Goal: Information Seeking & Learning: Learn about a topic

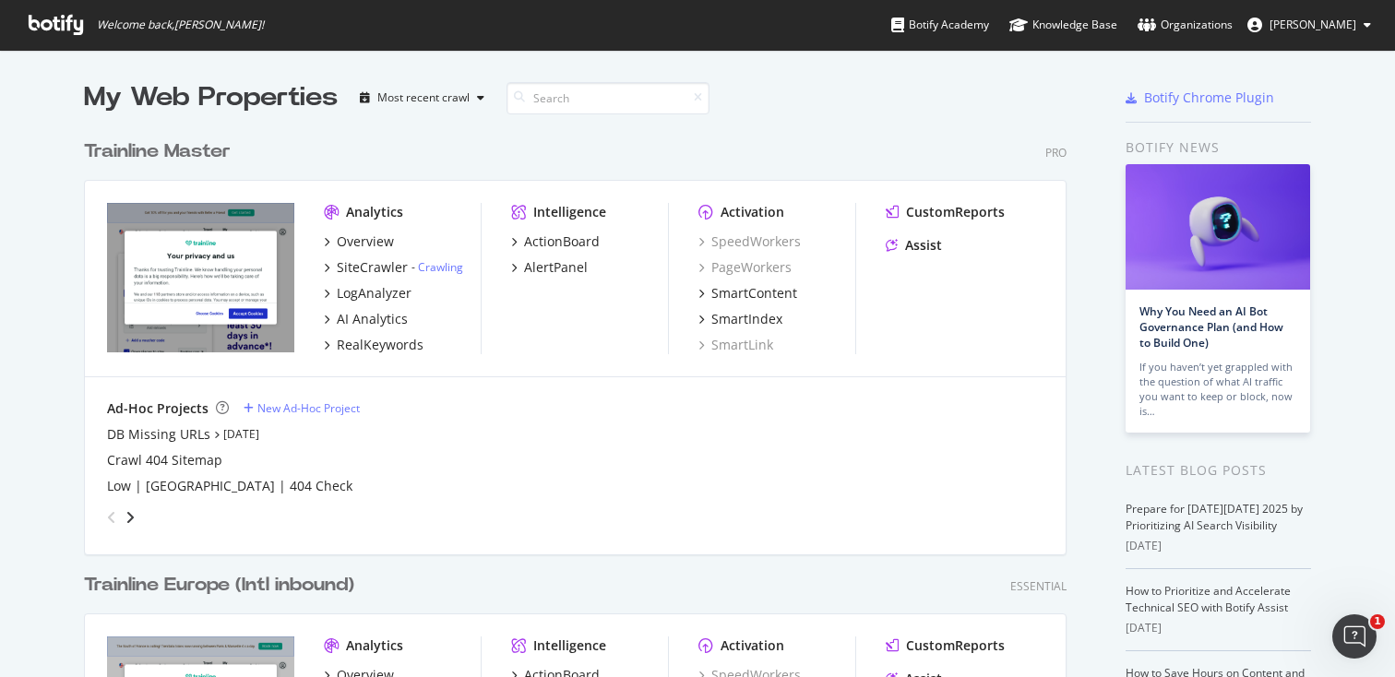
click at [217, 152] on div "Trainline Master" at bounding box center [157, 151] width 147 height 27
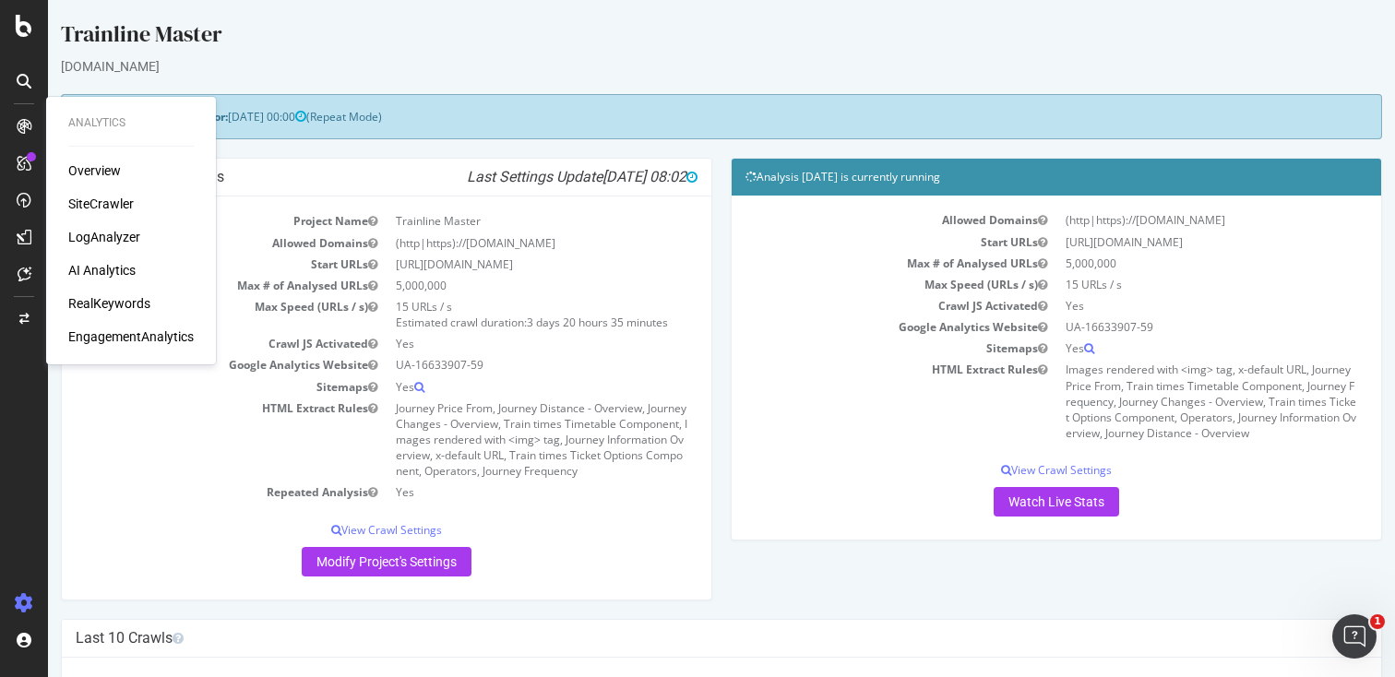
click at [85, 302] on div "RealKeywords" at bounding box center [109, 303] width 82 height 18
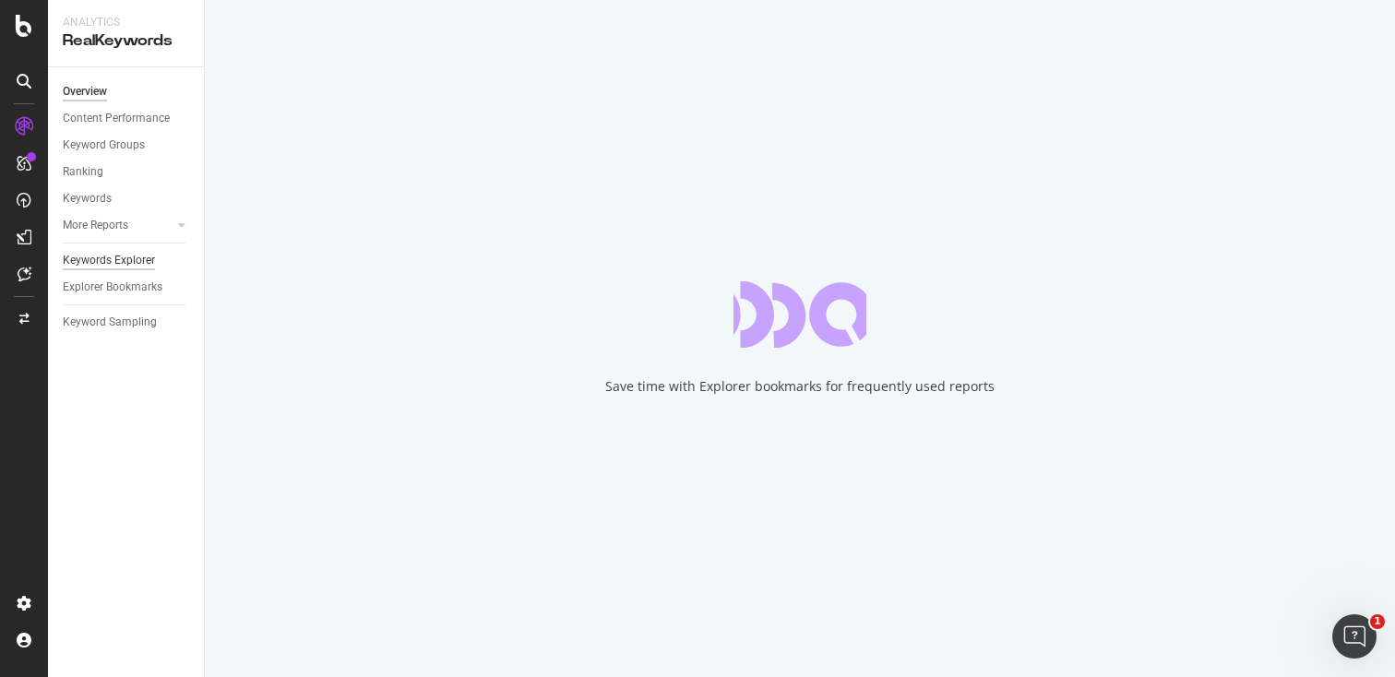
click at [105, 261] on div "Keywords Explorer" at bounding box center [109, 260] width 92 height 19
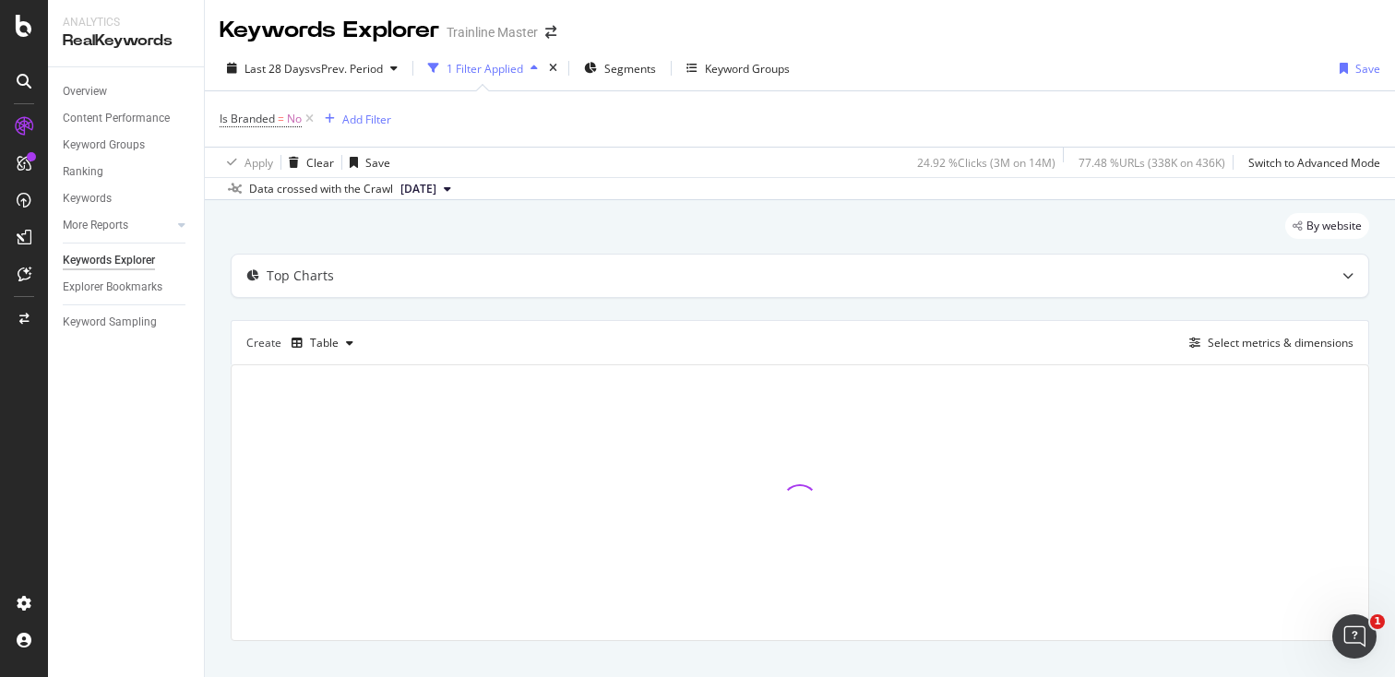
click at [303, 32] on div "Keywords Explorer" at bounding box center [330, 30] width 220 height 31
click at [305, 63] on span "Last 28 Days" at bounding box center [278, 69] width 66 height 16
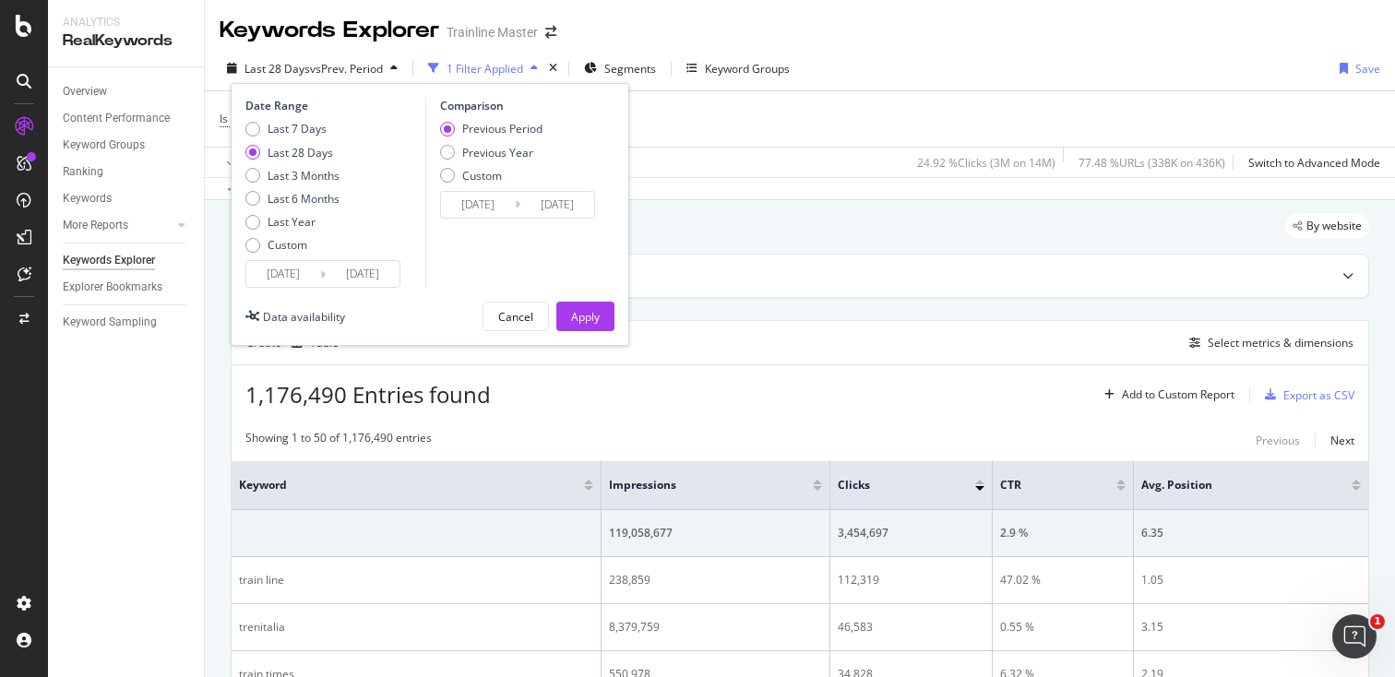
click at [310, 267] on input "[DATE]" at bounding box center [283, 274] width 74 height 26
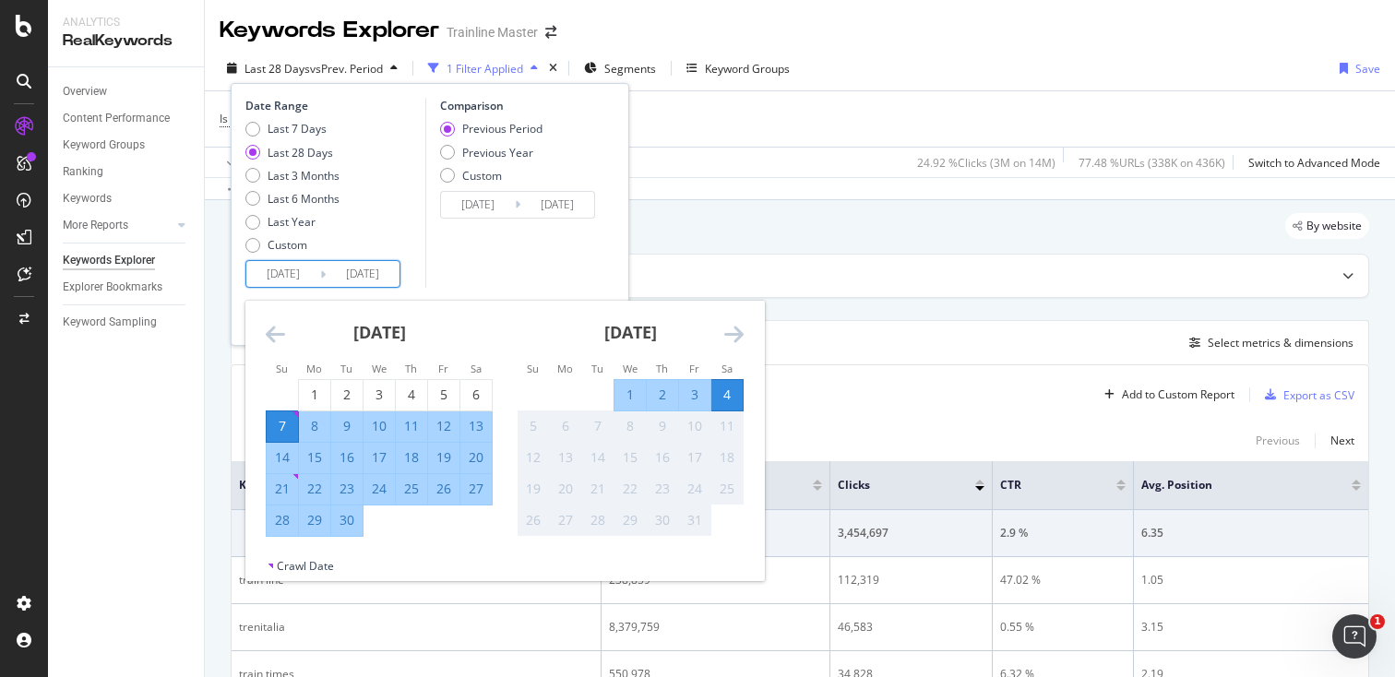
click at [266, 336] on icon "Move backward to switch to the previous month." at bounding box center [275, 334] width 19 height 22
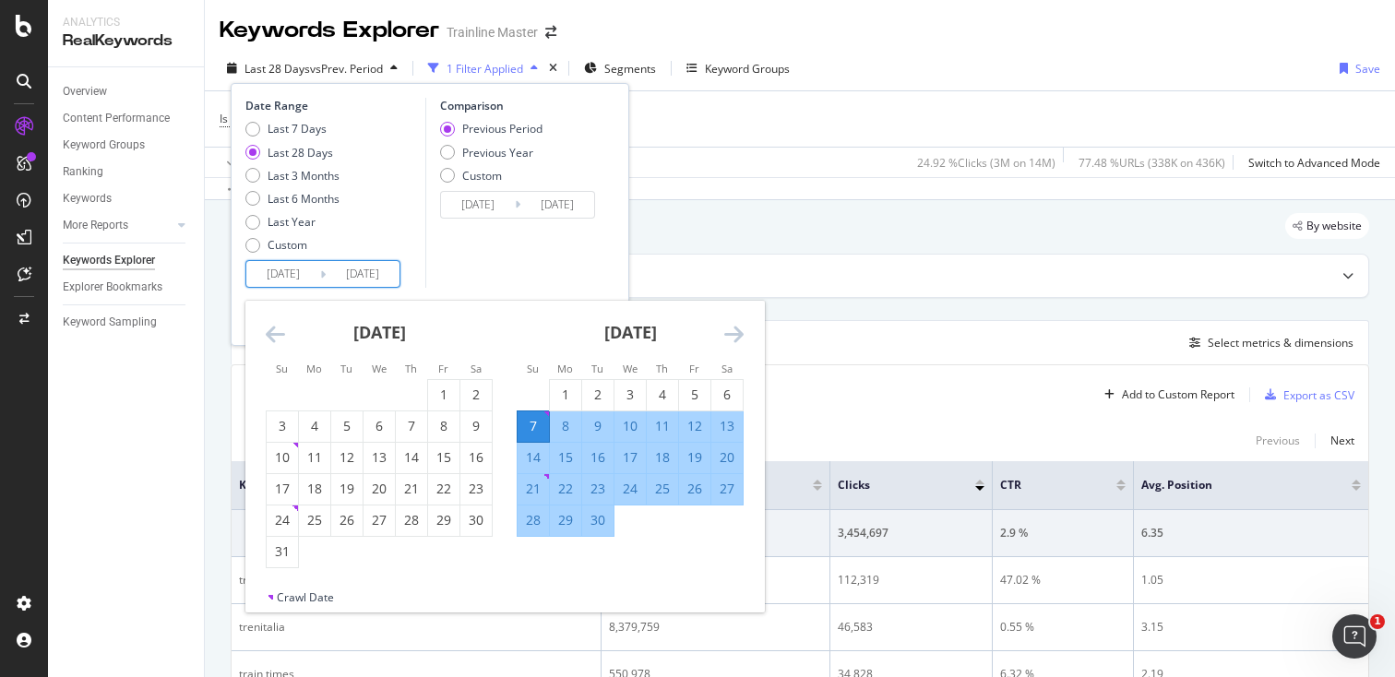
click at [270, 336] on icon "Move backward to switch to the previous month." at bounding box center [275, 334] width 19 height 22
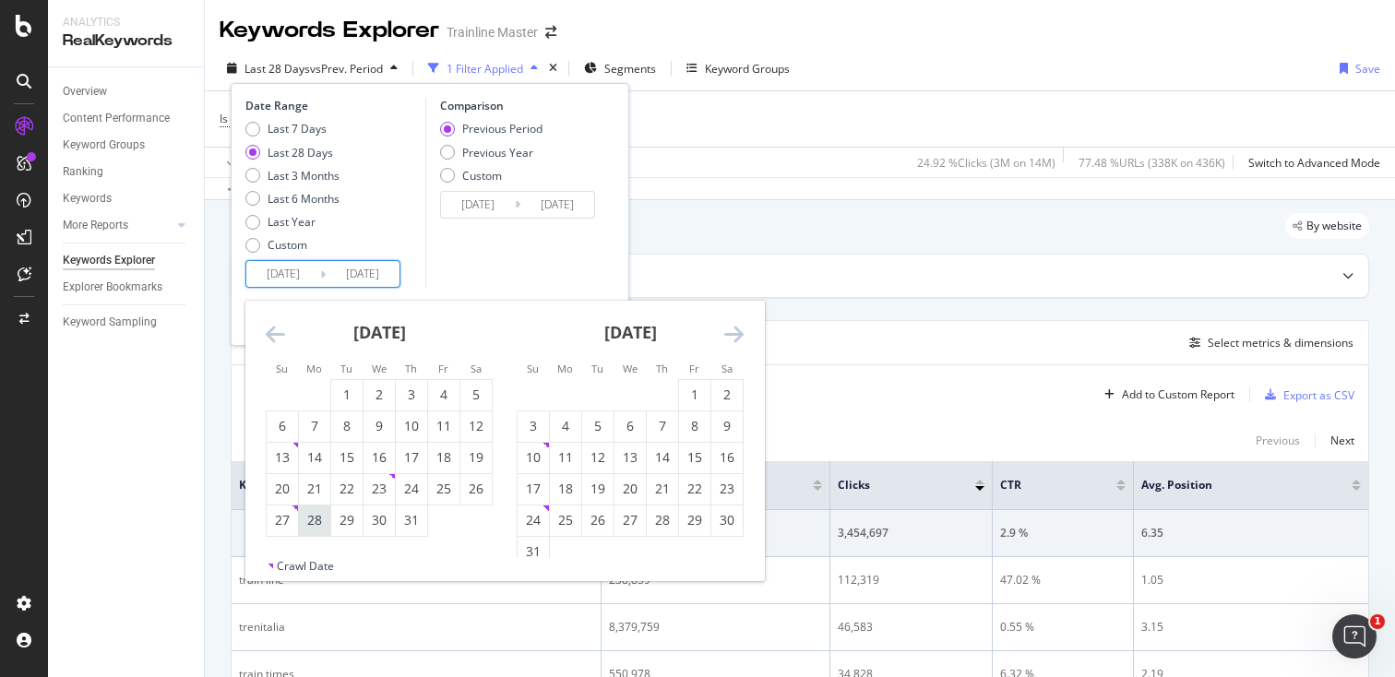
click at [321, 520] on div "28" at bounding box center [314, 520] width 31 height 18
type input "[DATE]"
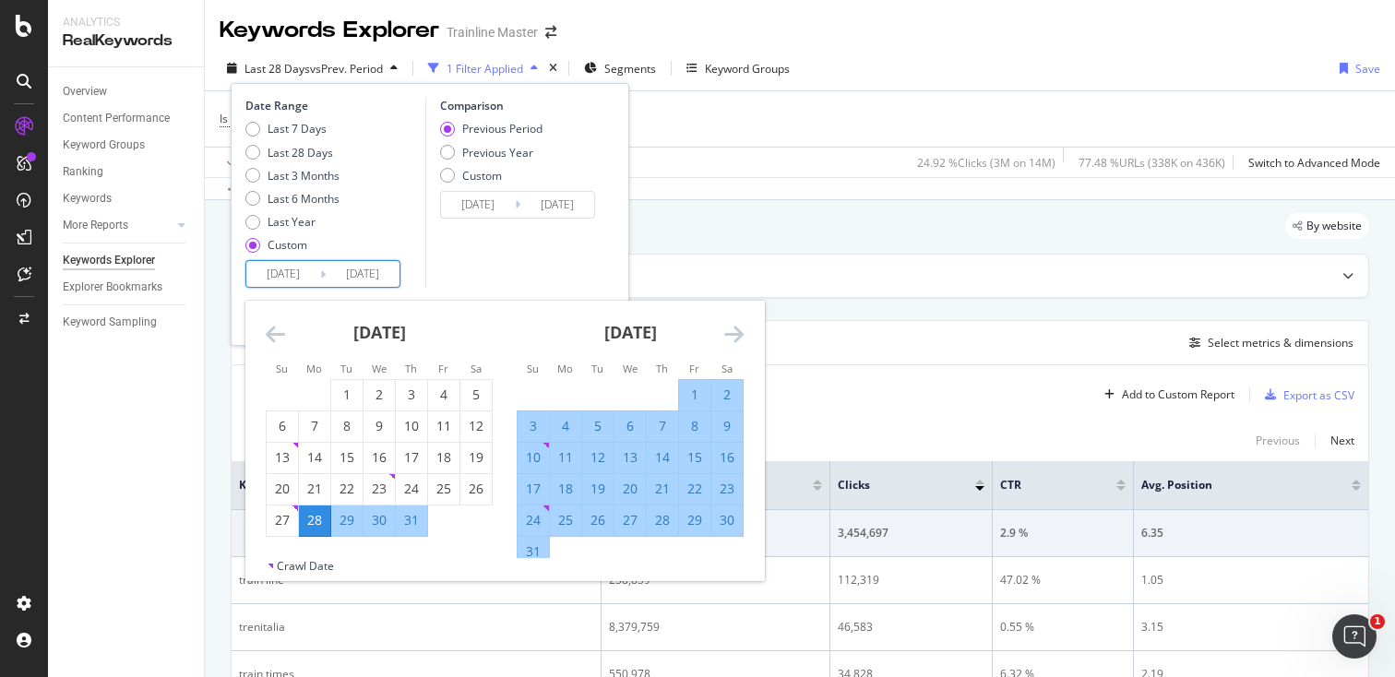
click at [530, 513] on div "24" at bounding box center [533, 520] width 31 height 18
type input "[DATE]"
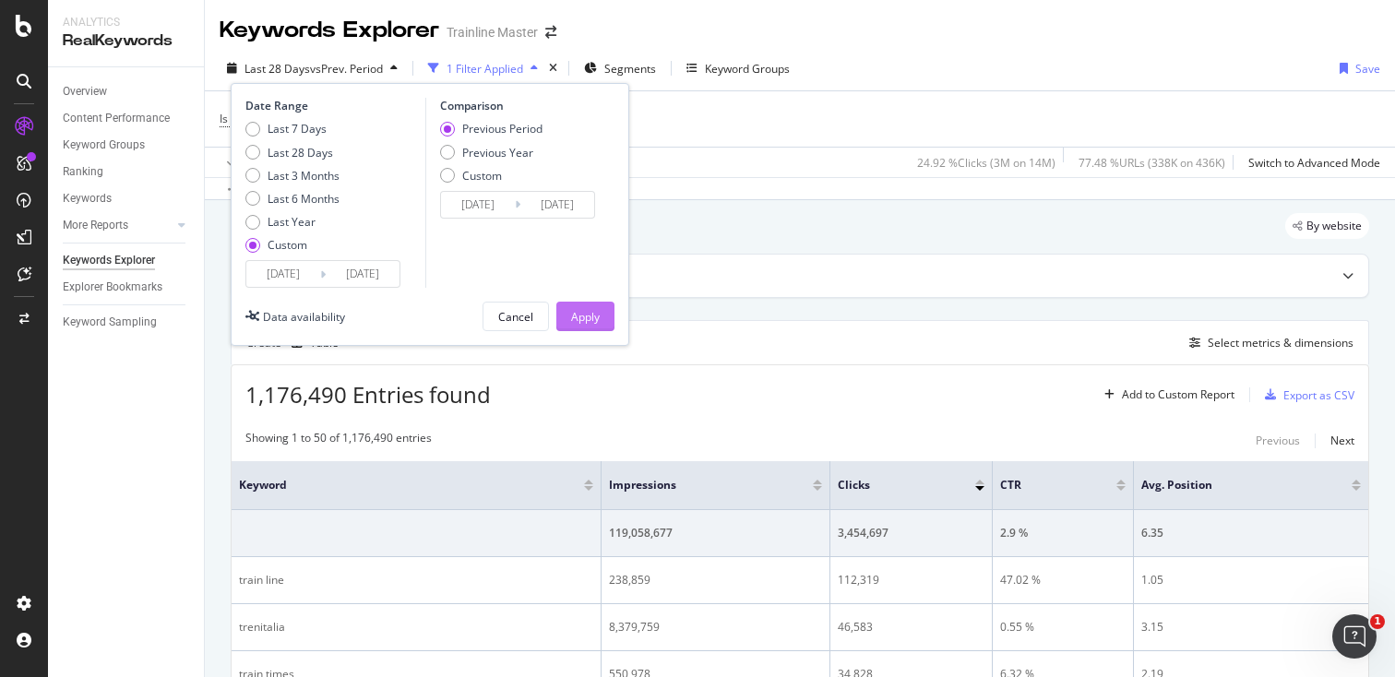
click at [583, 305] on div "Apply" at bounding box center [585, 317] width 29 height 28
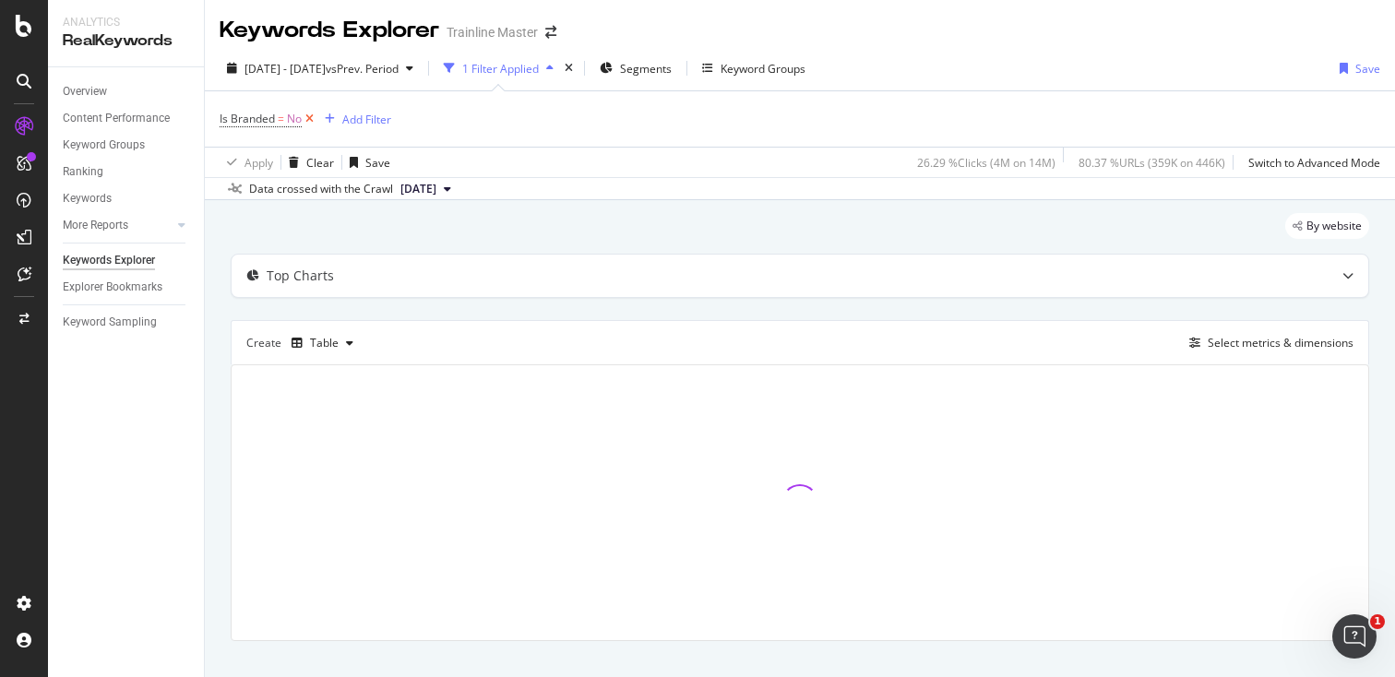
click at [315, 119] on icon at bounding box center [310, 119] width 16 height 18
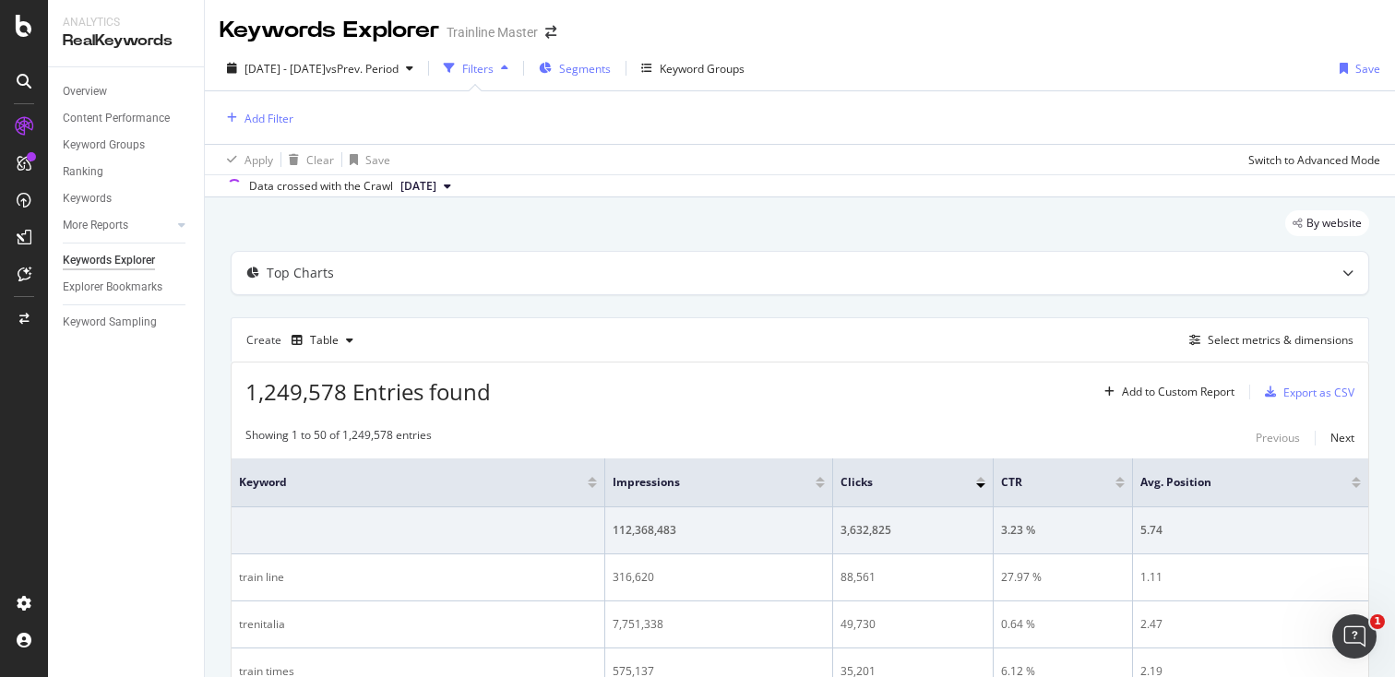
click at [611, 75] on span "Segments" at bounding box center [585, 69] width 52 height 16
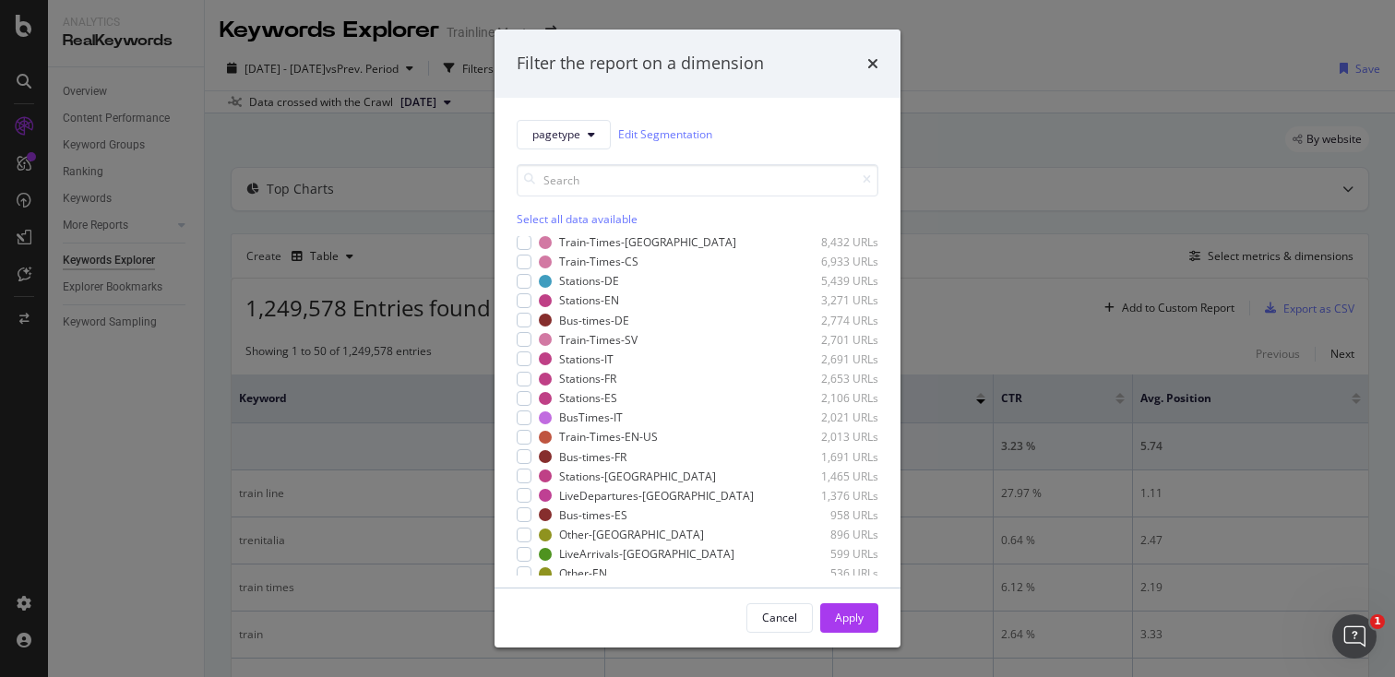
scroll to position [324, 0]
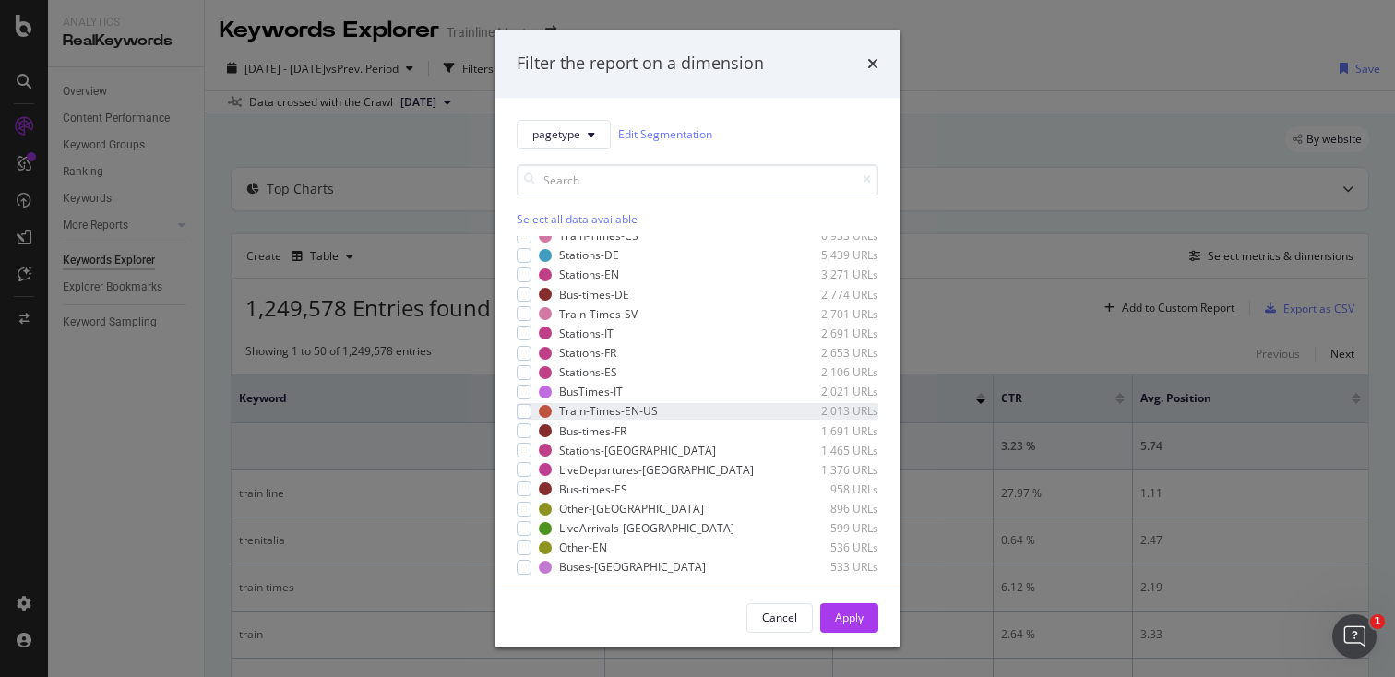
click at [532, 411] on div "Train-Times-EN-US 2,013 URLs" at bounding box center [698, 411] width 362 height 16
click at [835, 616] on div "Apply" at bounding box center [849, 618] width 29 height 16
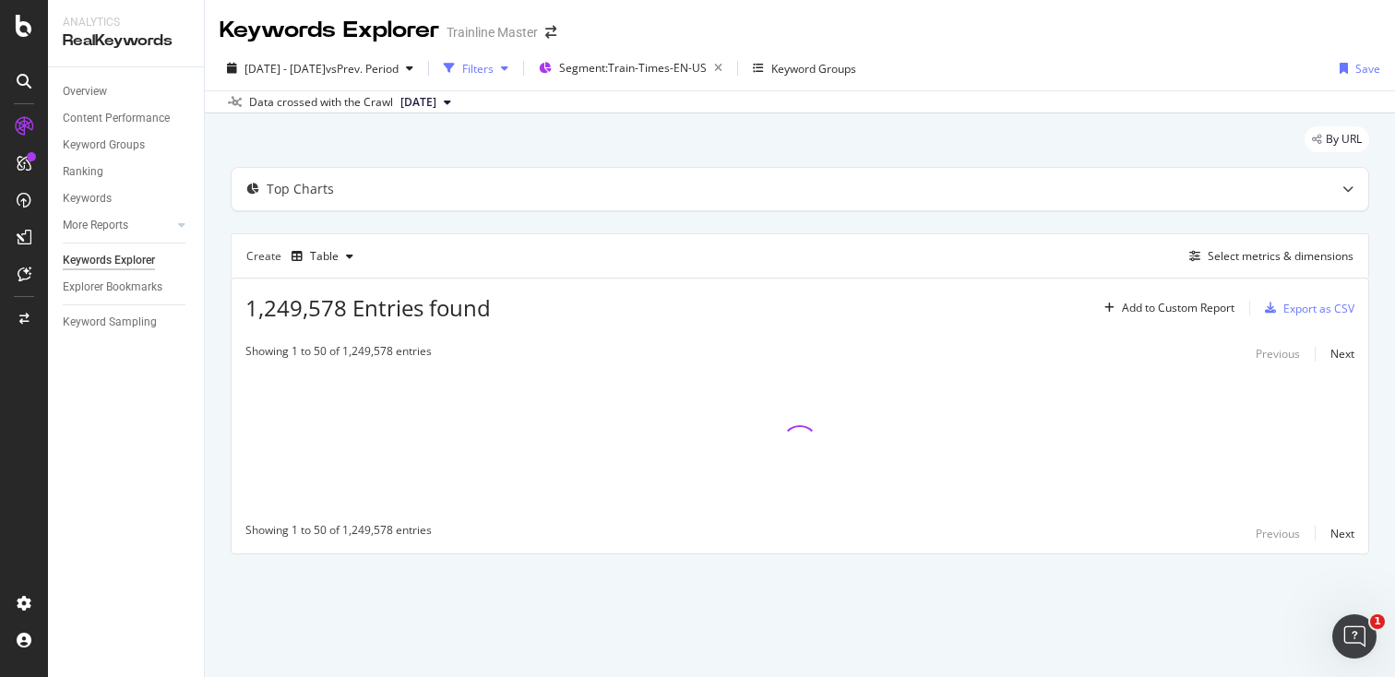
click at [462, 72] on div "button" at bounding box center [449, 68] width 26 height 26
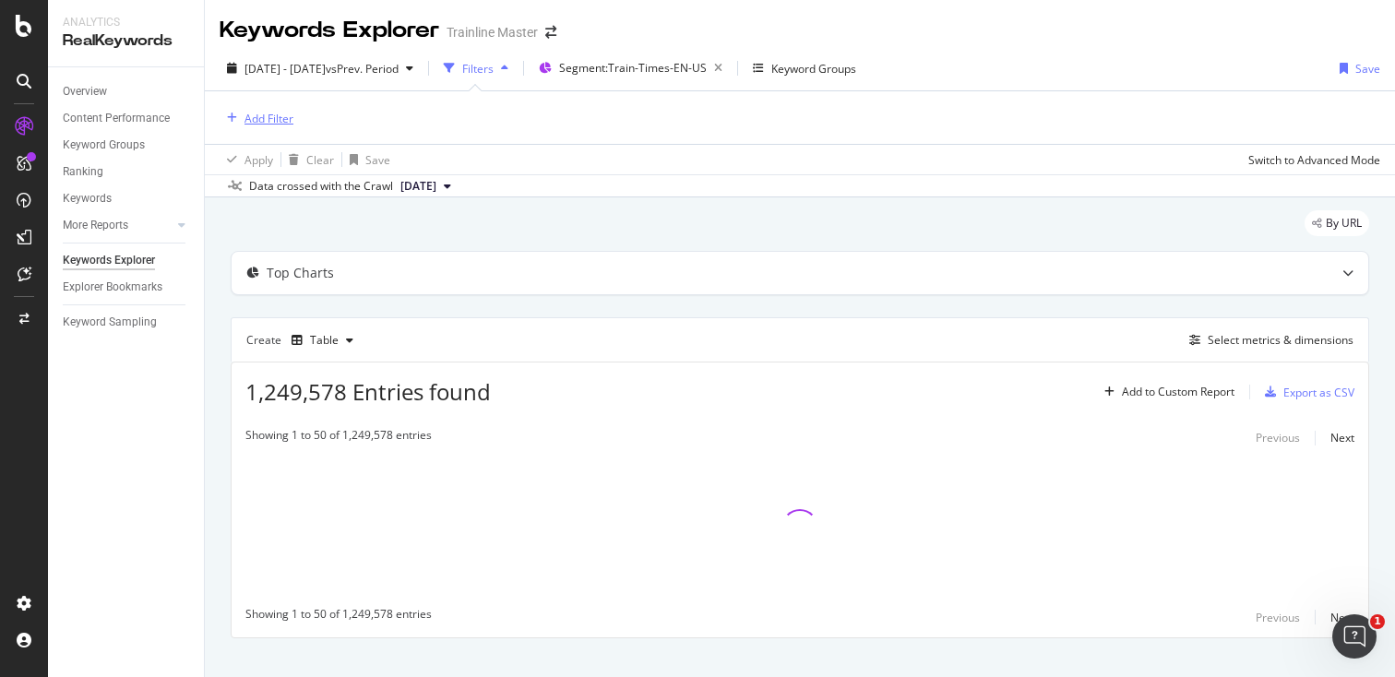
click at [281, 119] on div "Add Filter" at bounding box center [269, 119] width 49 height 16
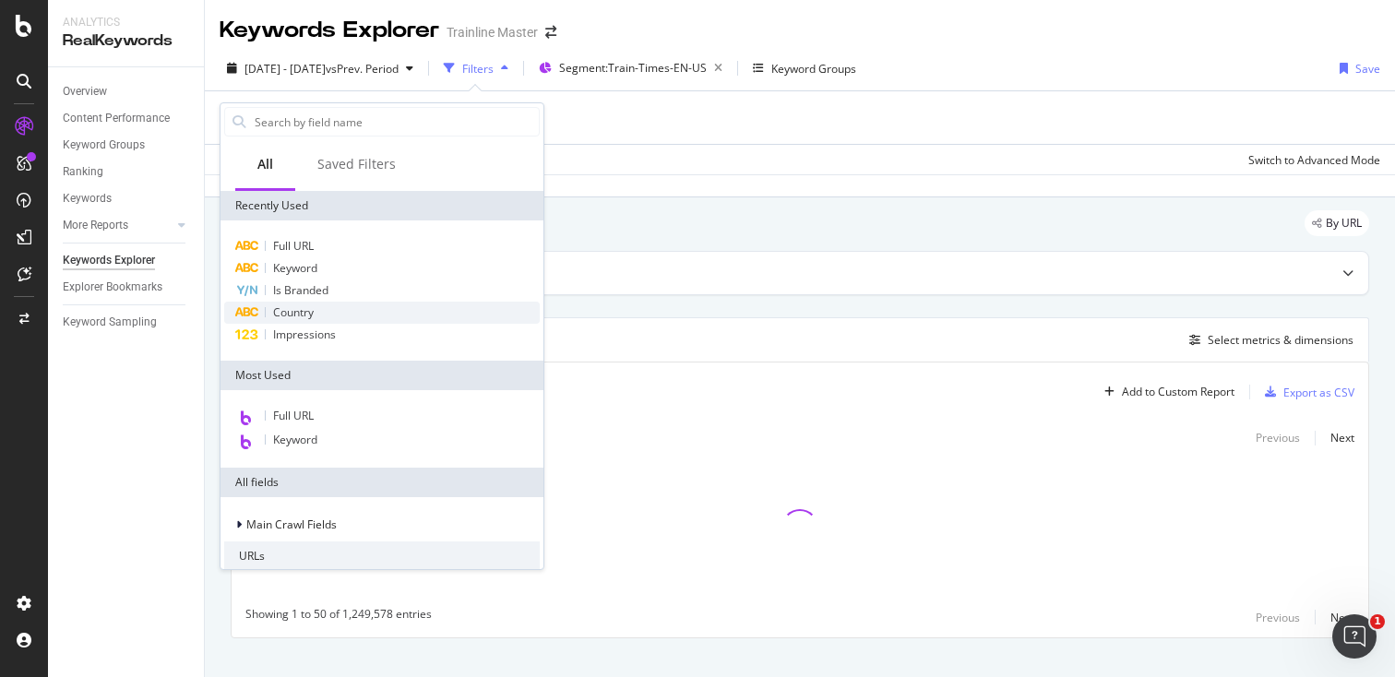
click at [300, 309] on span "Country" at bounding box center [293, 313] width 41 height 16
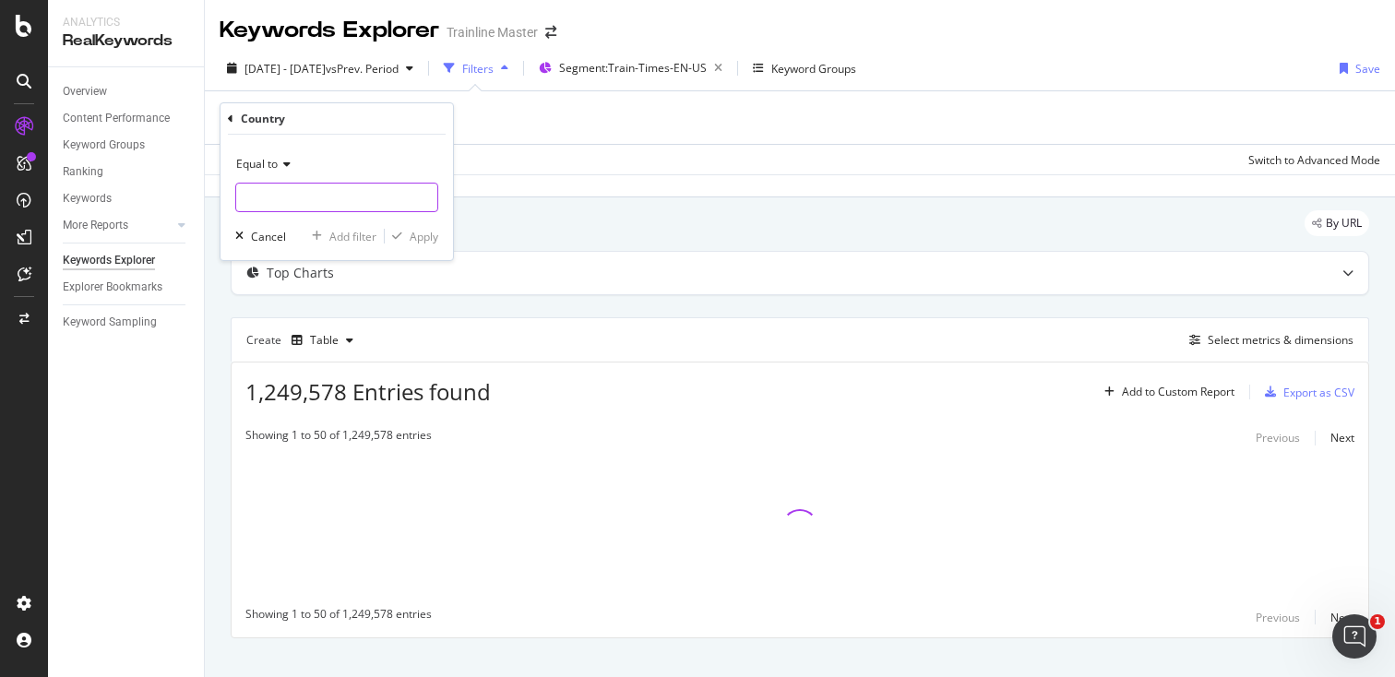
click at [365, 191] on input "text" at bounding box center [336, 198] width 201 height 30
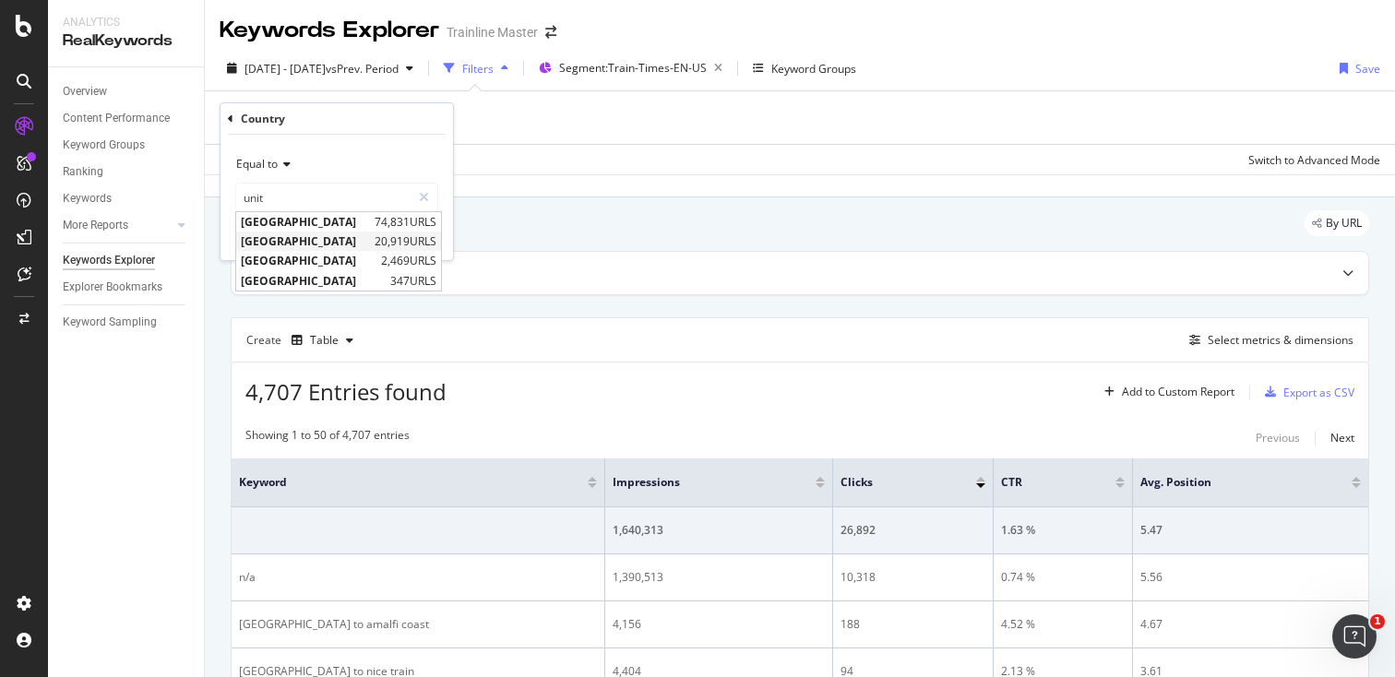
click at [334, 237] on span "[GEOGRAPHIC_DATA]" at bounding box center [305, 241] width 129 height 16
type input "[GEOGRAPHIC_DATA]"
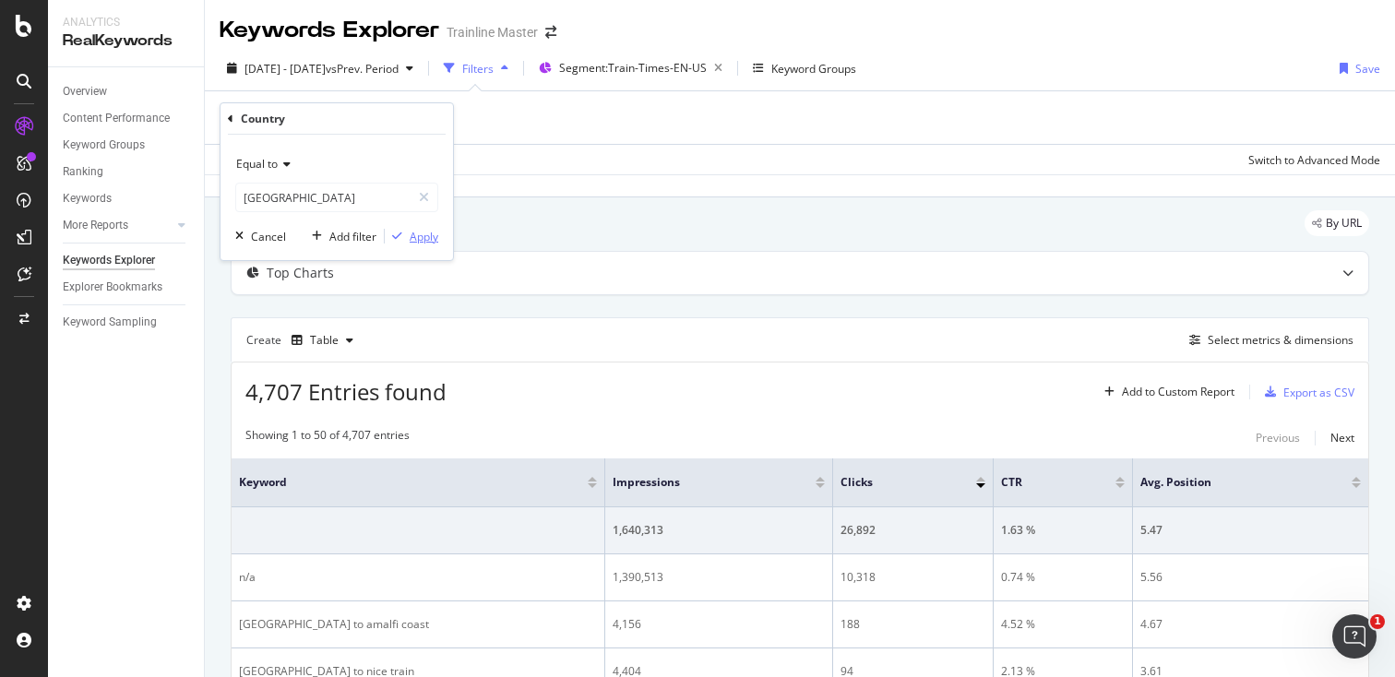
click at [419, 239] on div "Apply" at bounding box center [424, 237] width 29 height 16
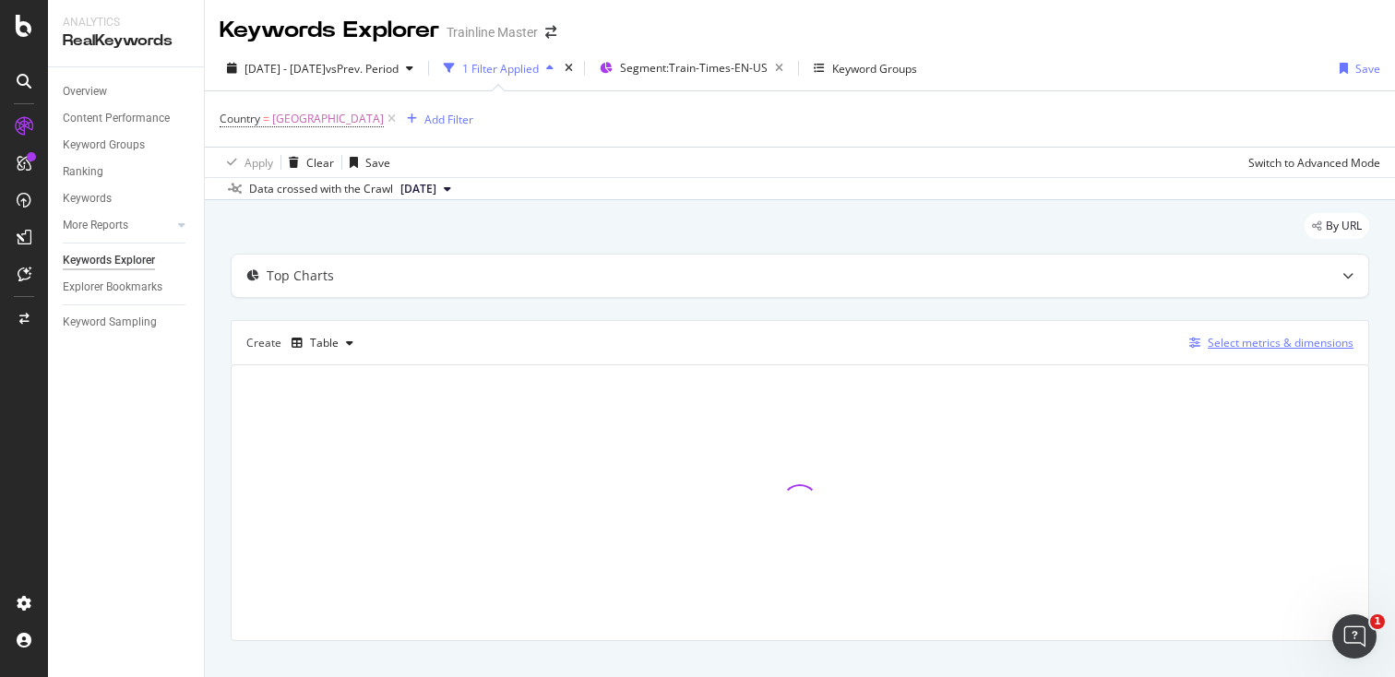
click at [1235, 339] on div "Select metrics & dimensions" at bounding box center [1281, 343] width 146 height 16
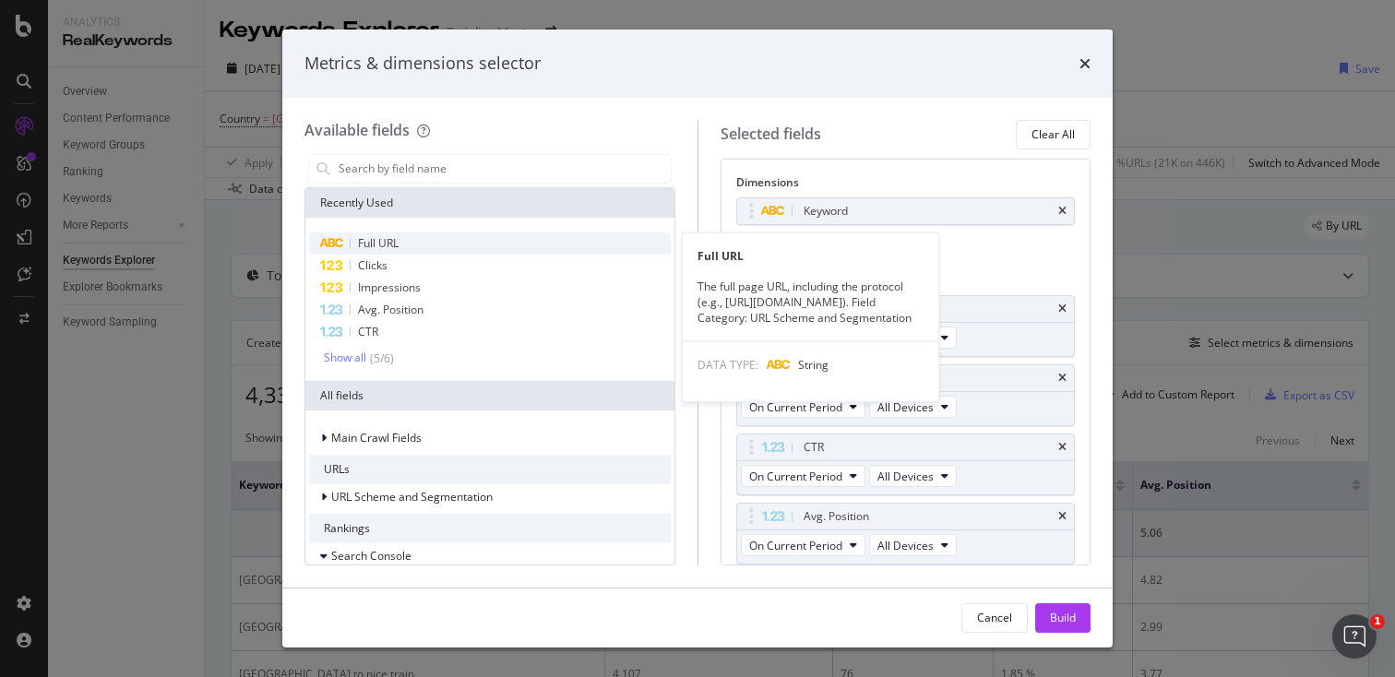
click at [475, 247] on div "Full URL" at bounding box center [490, 244] width 362 height 22
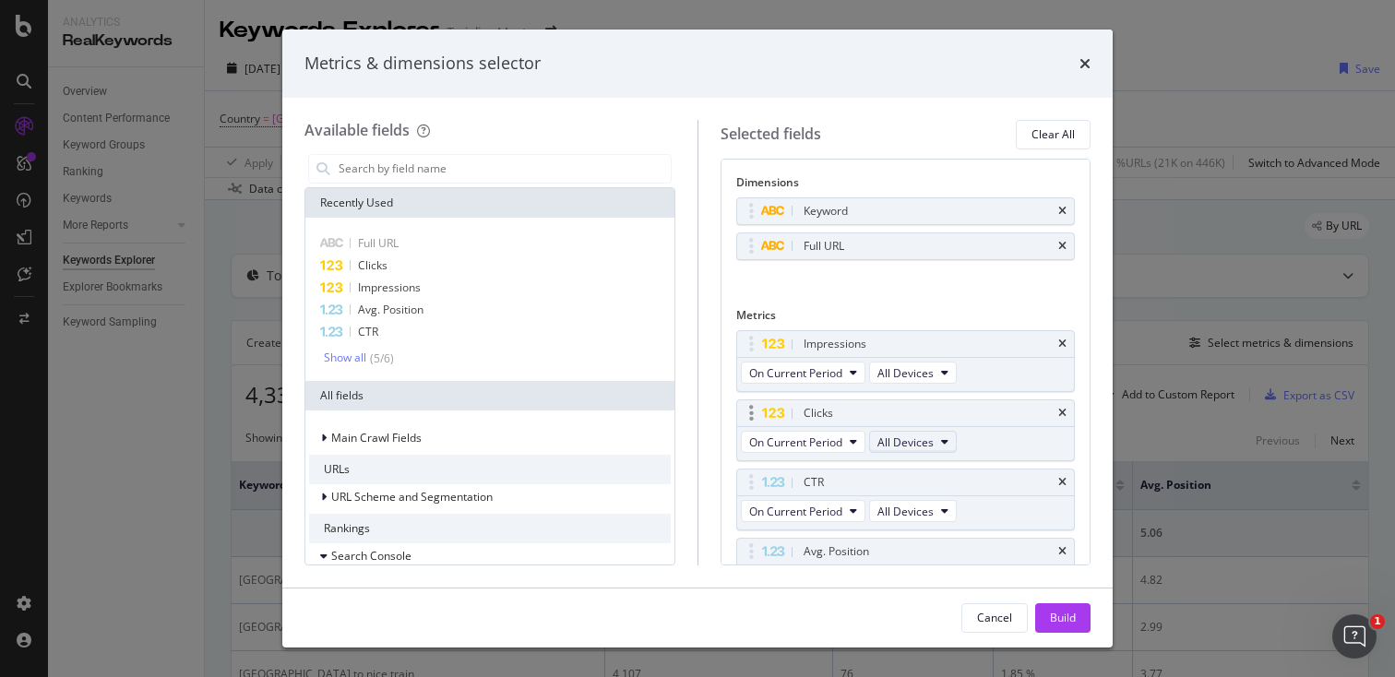
scroll to position [97, 0]
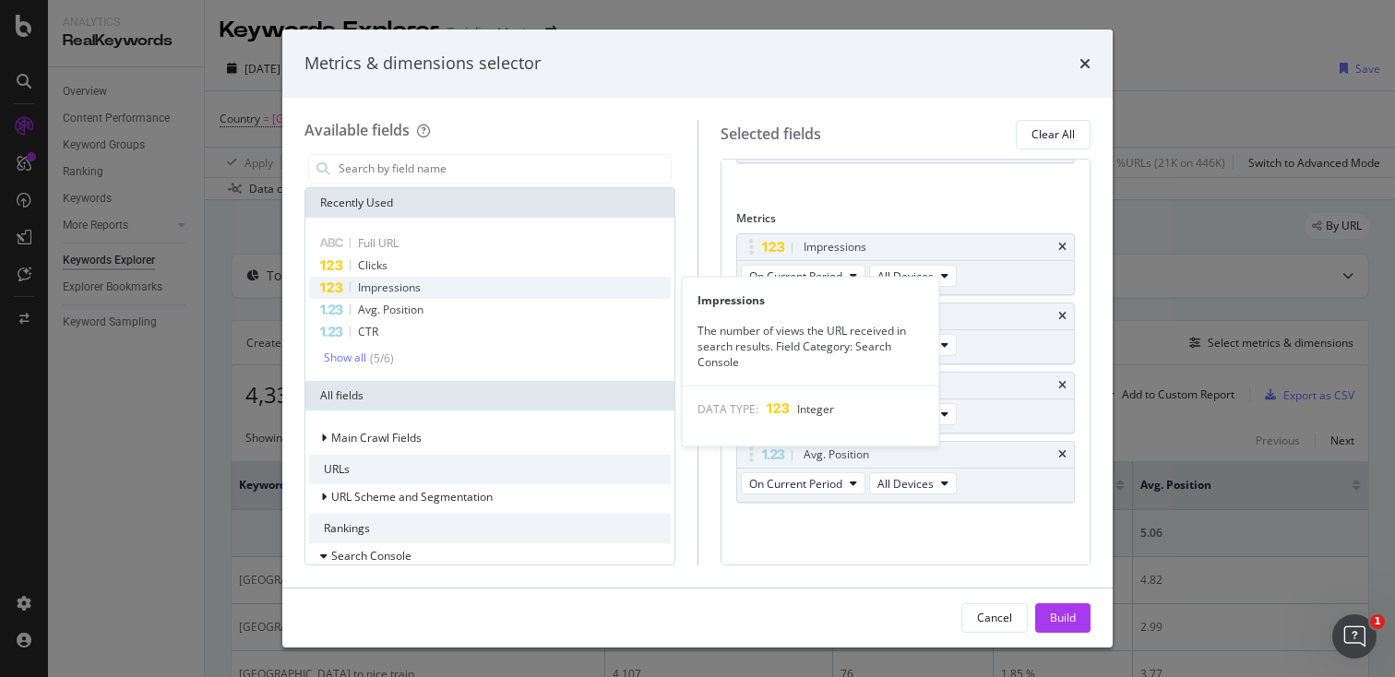
click at [569, 290] on div "Impressions" at bounding box center [490, 288] width 362 height 22
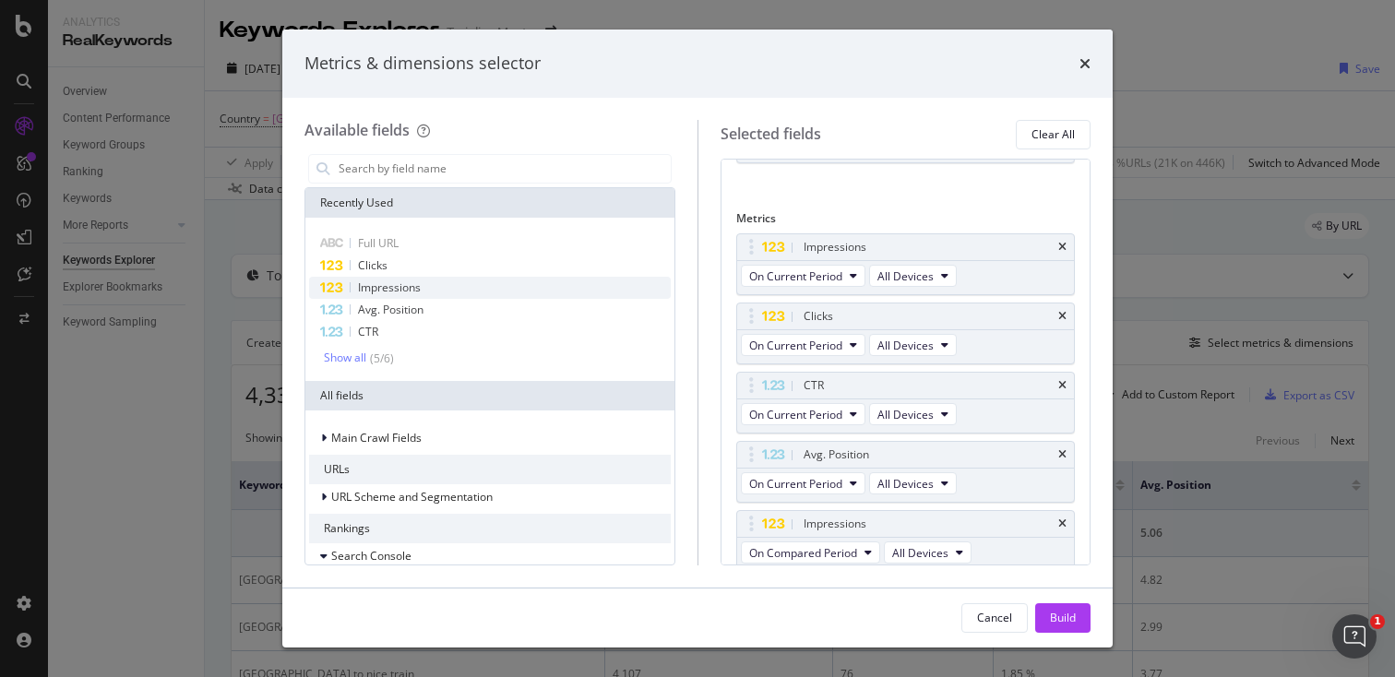
scroll to position [104, 0]
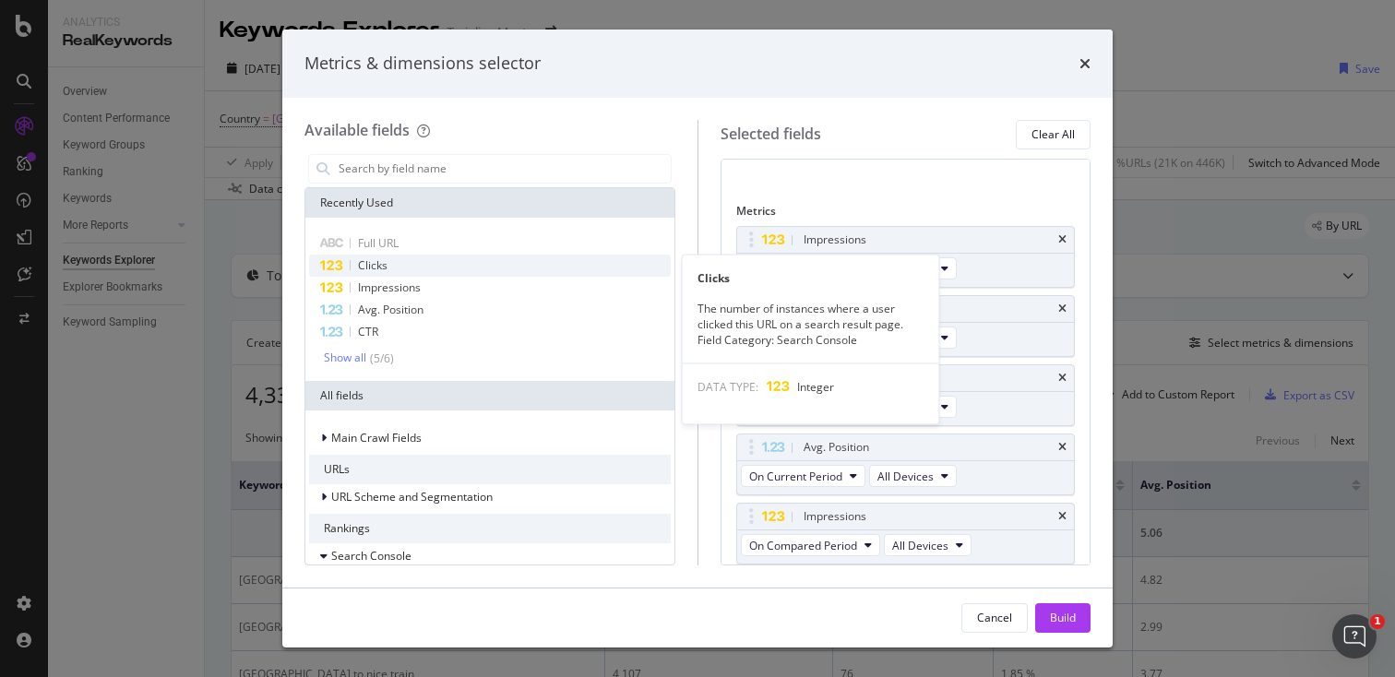
click at [520, 265] on div "Clicks" at bounding box center [490, 266] width 362 height 22
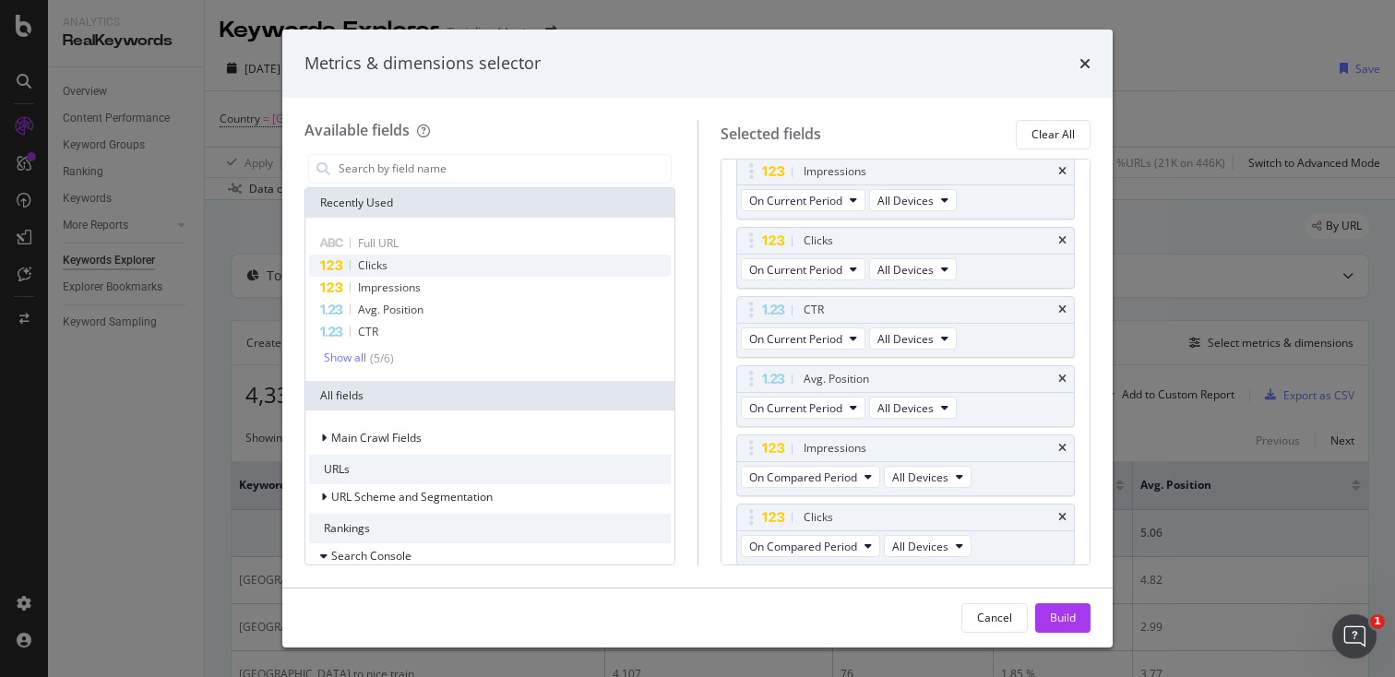
scroll to position [173, 0]
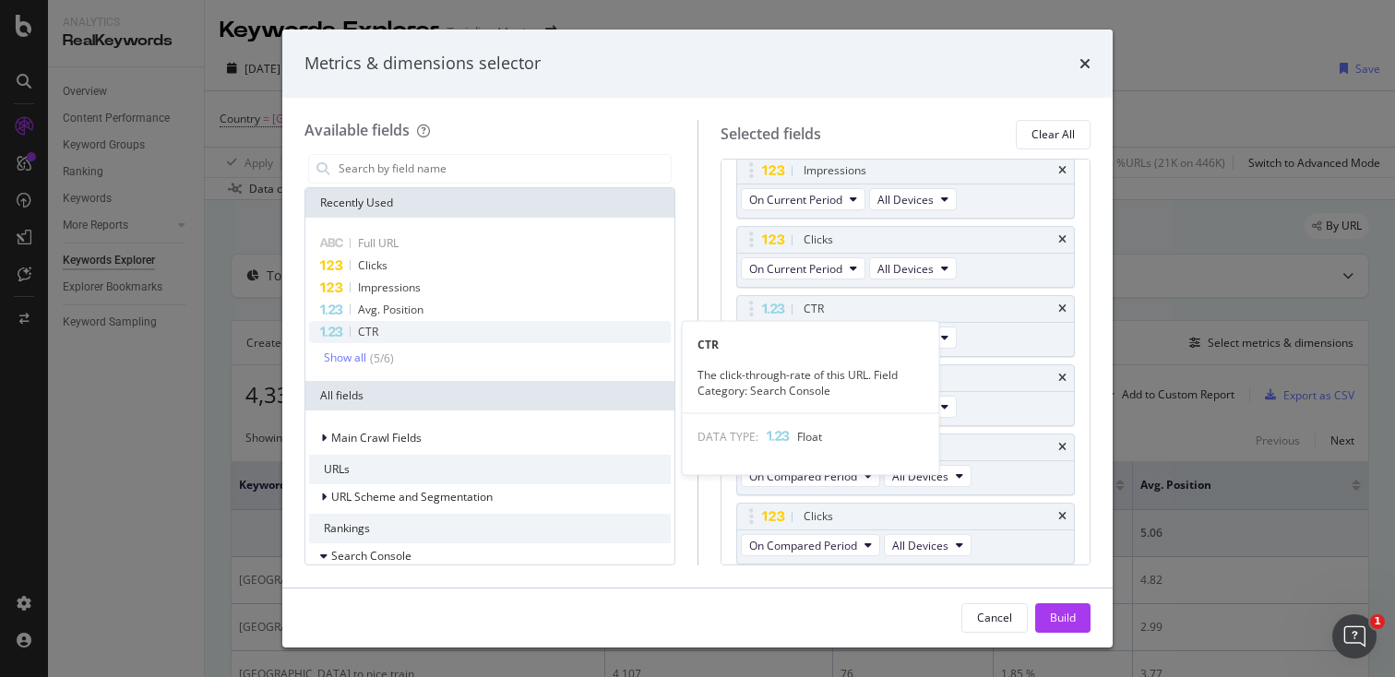
click at [484, 323] on div "CTR" at bounding box center [490, 332] width 362 height 22
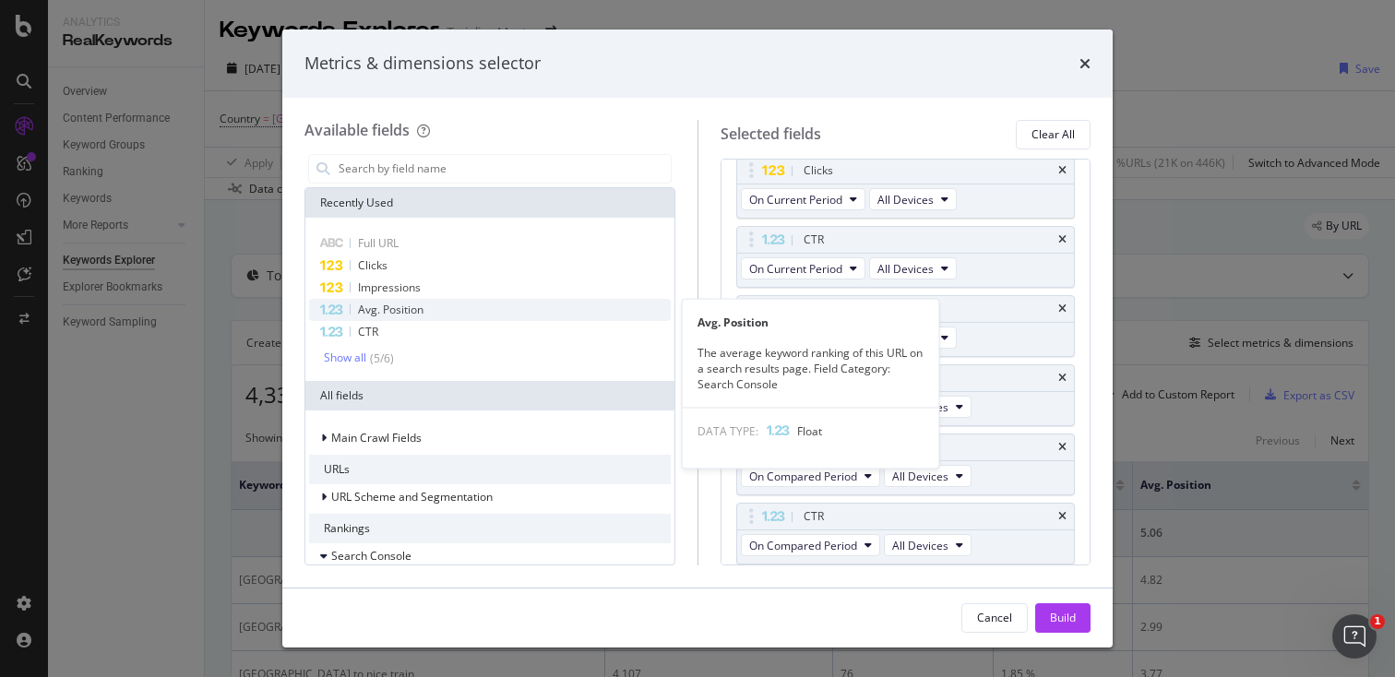
click at [484, 310] on div "Avg. Position" at bounding box center [490, 310] width 362 height 22
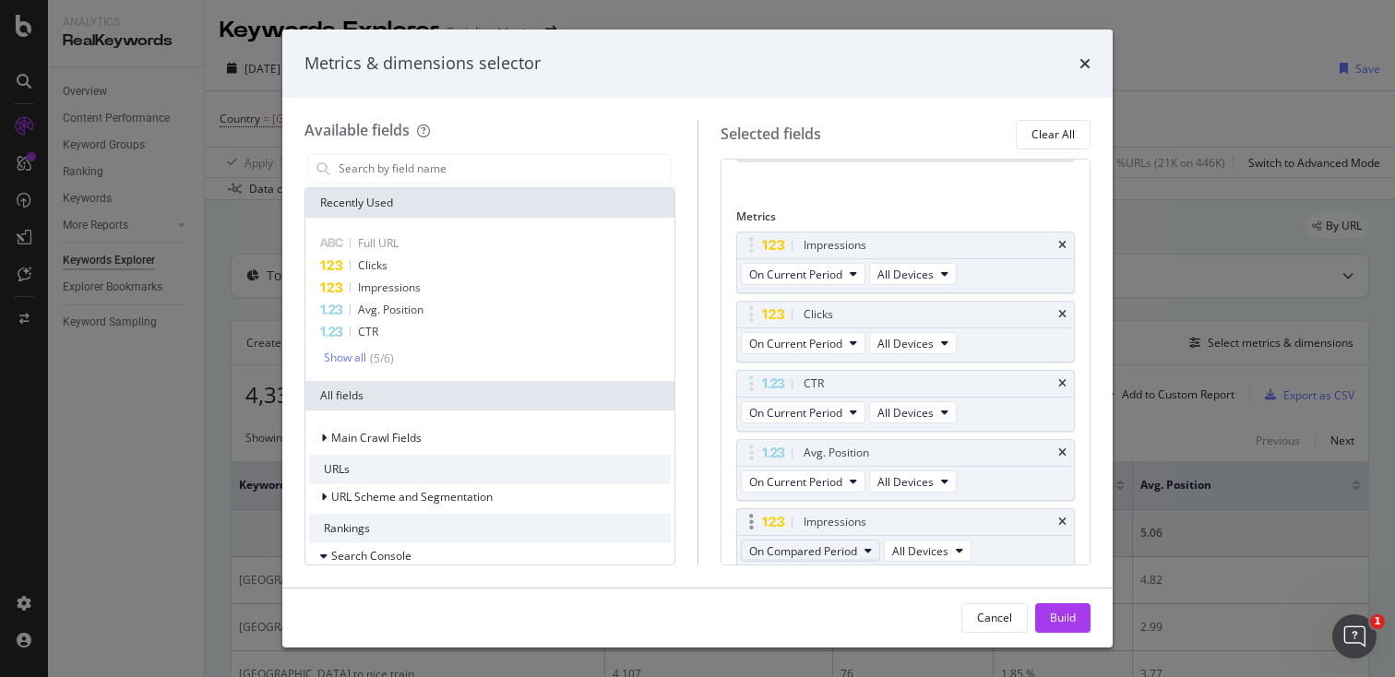
scroll to position [0, 0]
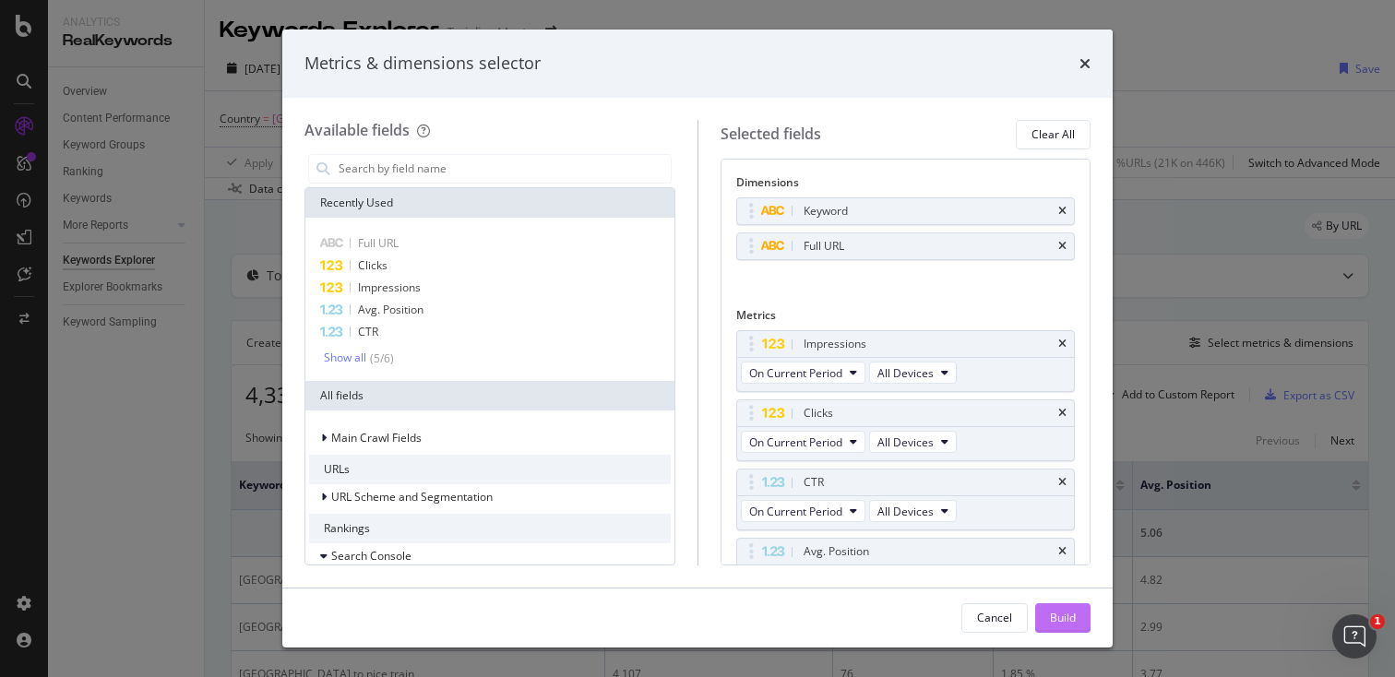
click at [1062, 611] on div "Build" at bounding box center [1063, 618] width 26 height 16
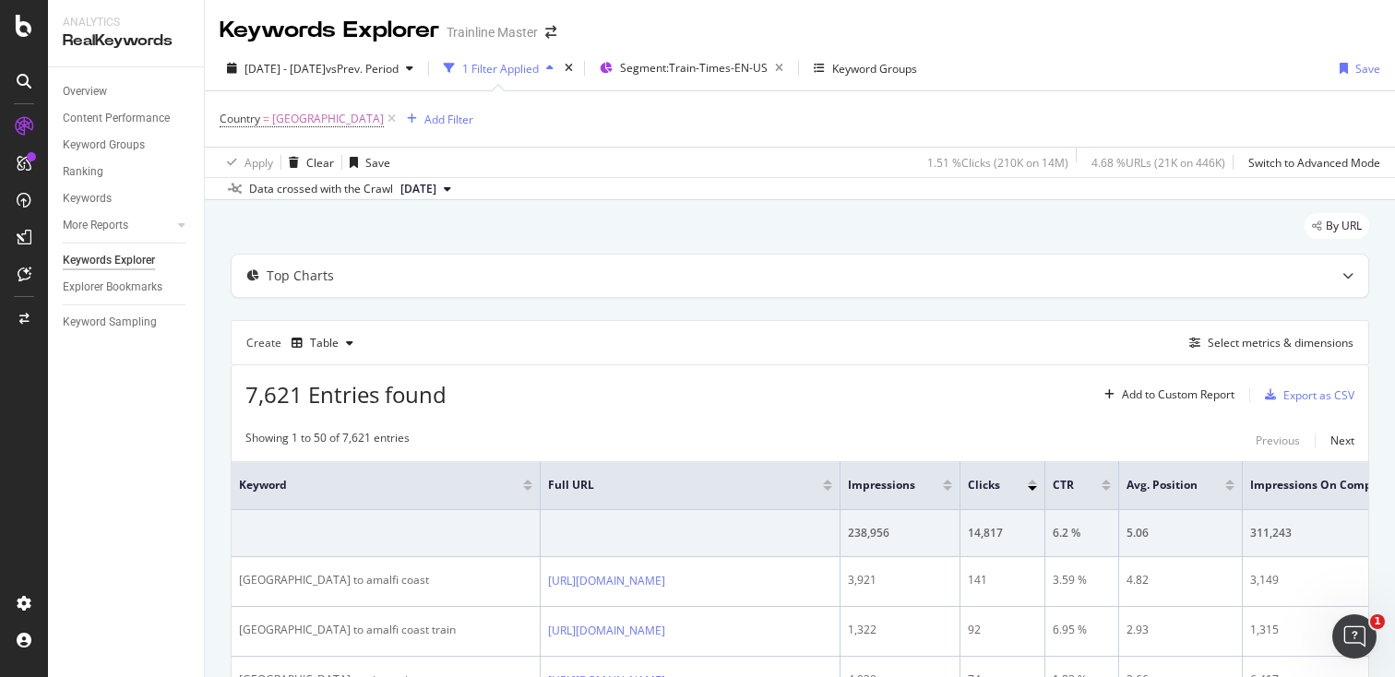
click at [452, 132] on div "Country = [GEOGRAPHIC_DATA] Add Filter" at bounding box center [347, 119] width 254 height 26
click at [446, 120] on div "Add Filter" at bounding box center [449, 120] width 49 height 16
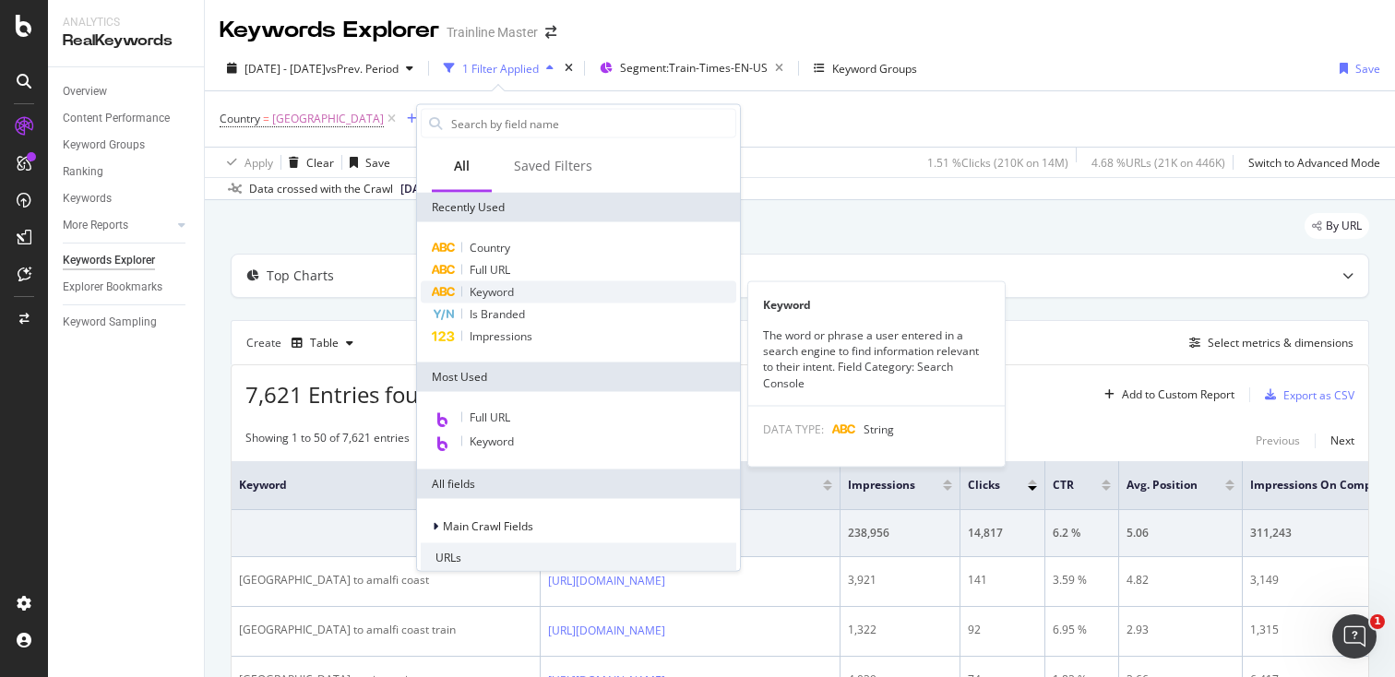
click at [479, 293] on span "Keyword" at bounding box center [492, 292] width 44 height 16
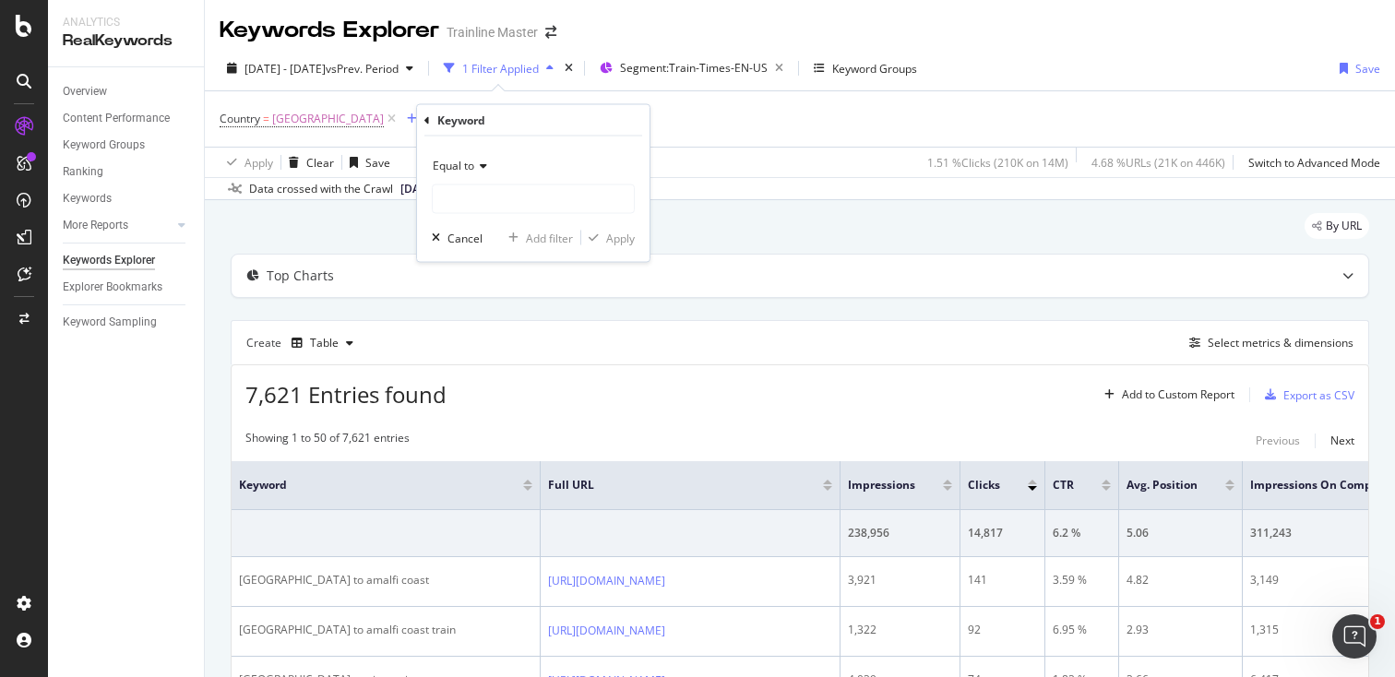
click at [472, 158] on span "Equal to" at bounding box center [454, 166] width 42 height 16
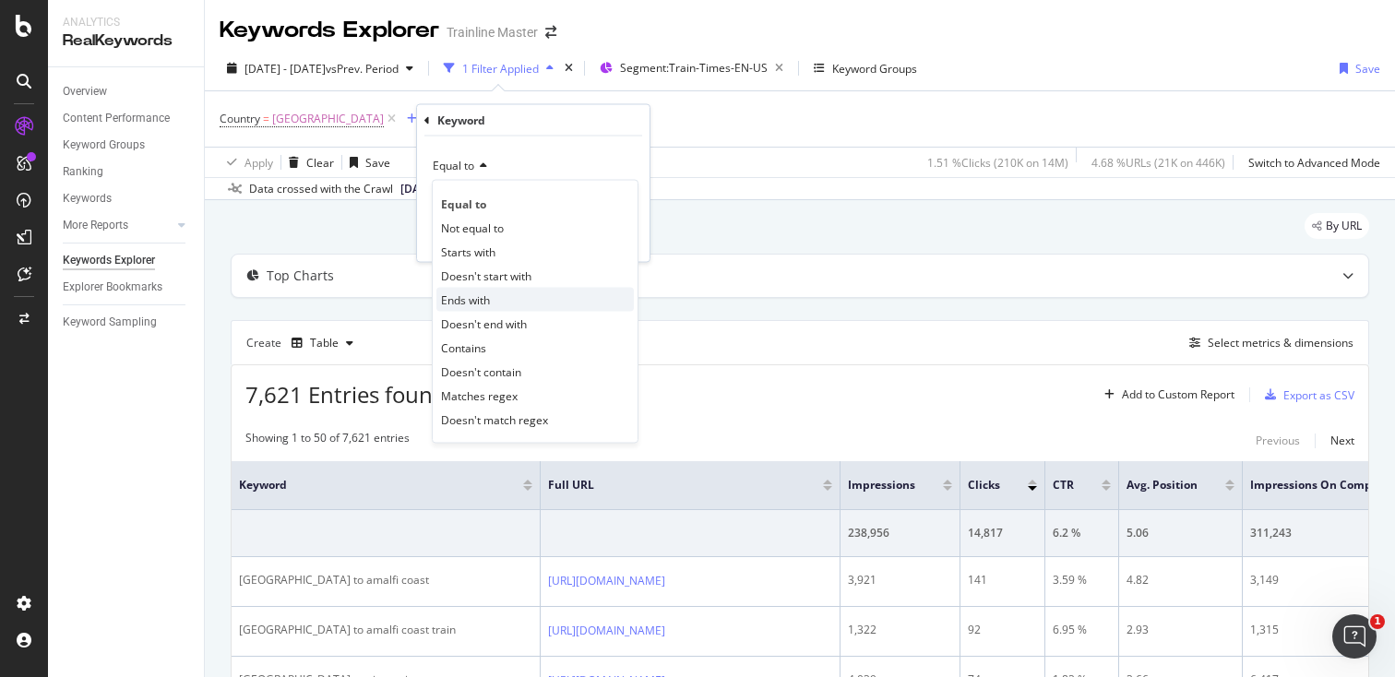
click at [483, 300] on span "Ends with" at bounding box center [465, 300] width 49 height 16
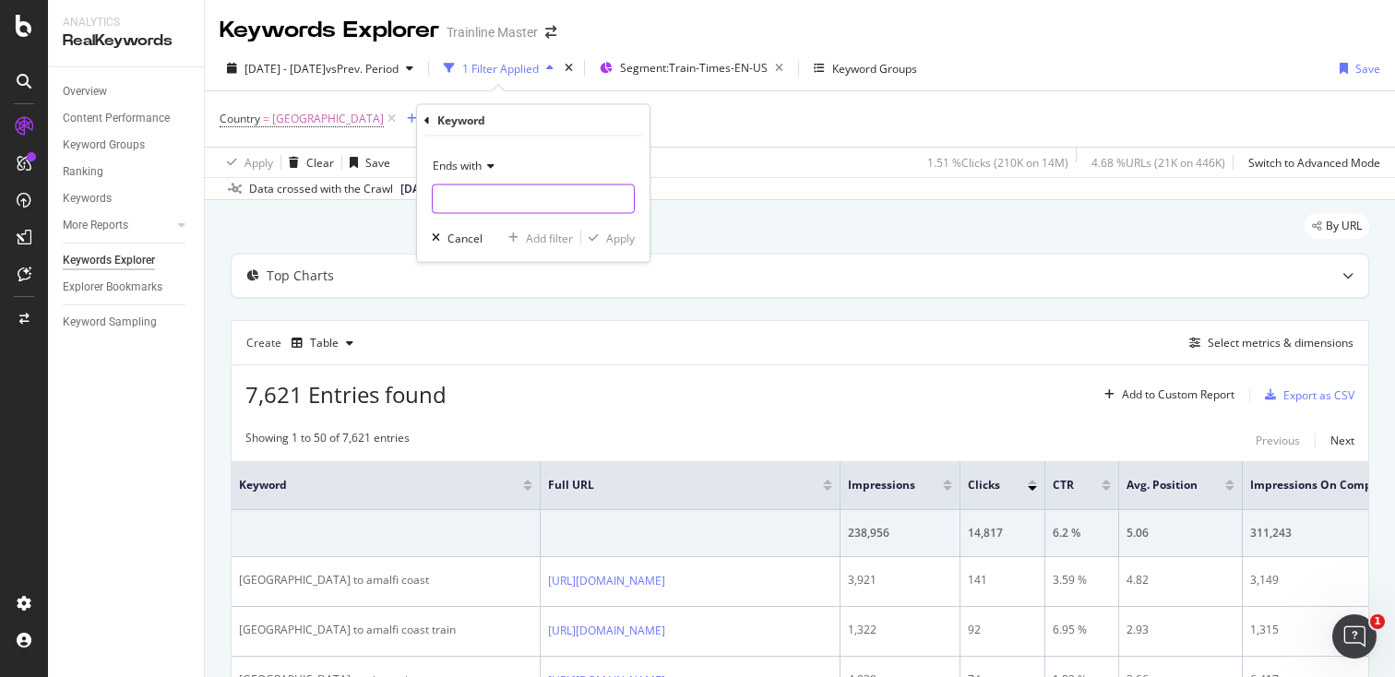
click at [481, 207] on input "text" at bounding box center [533, 200] width 201 height 30
type input "train"
click at [633, 233] on div "Apply" at bounding box center [620, 238] width 29 height 16
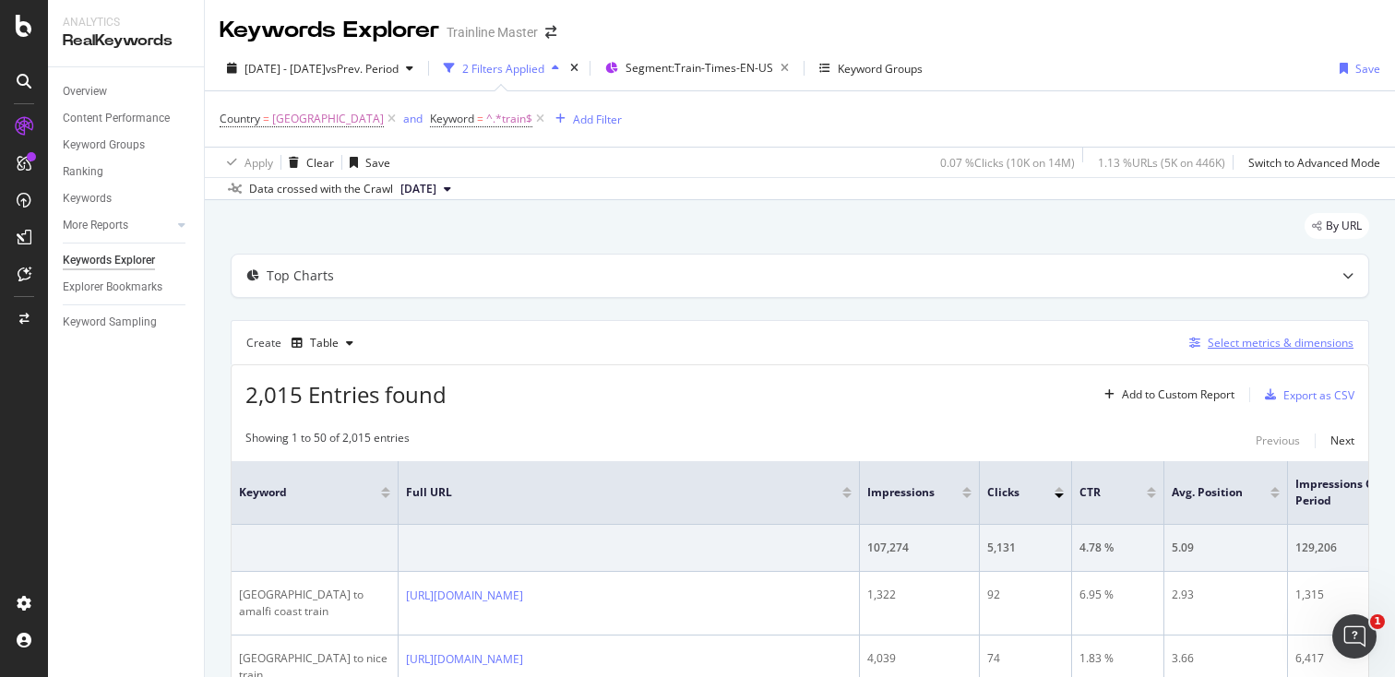
click at [1280, 334] on div "Select metrics & dimensions" at bounding box center [1268, 343] width 172 height 20
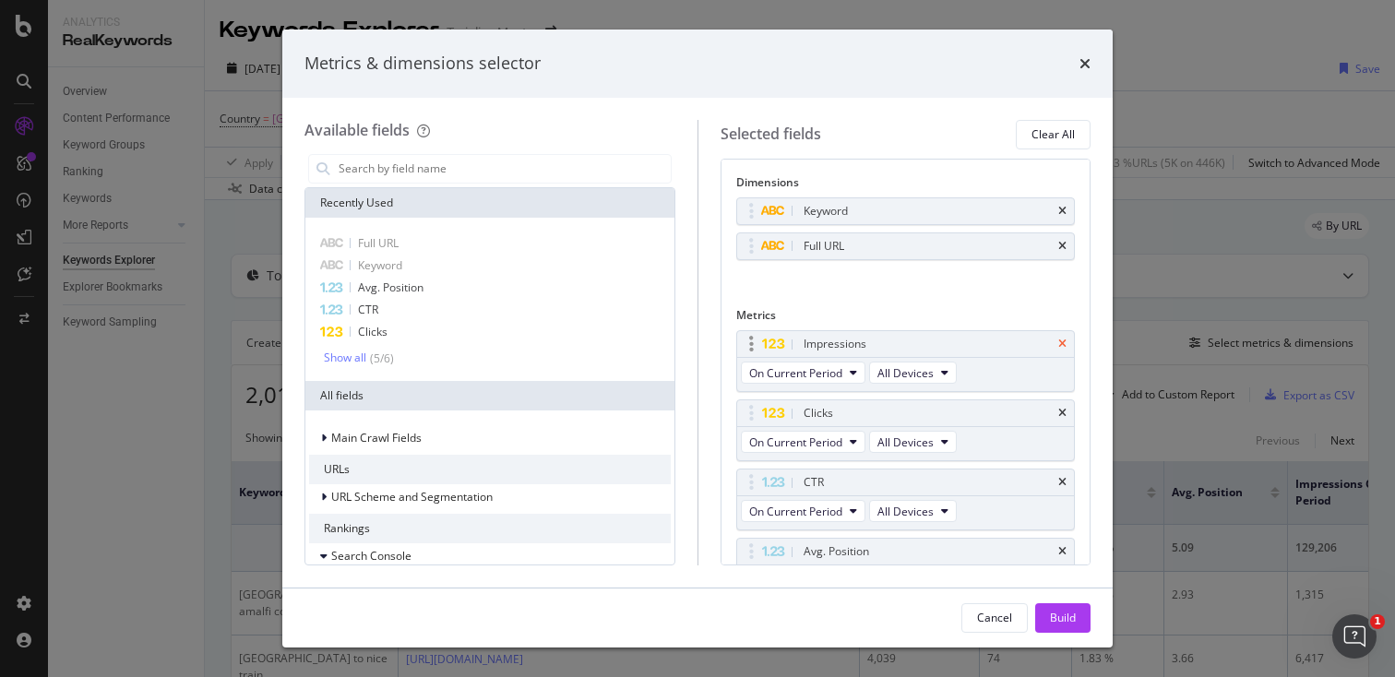
click at [1059, 345] on icon "times" at bounding box center [1062, 344] width 8 height 11
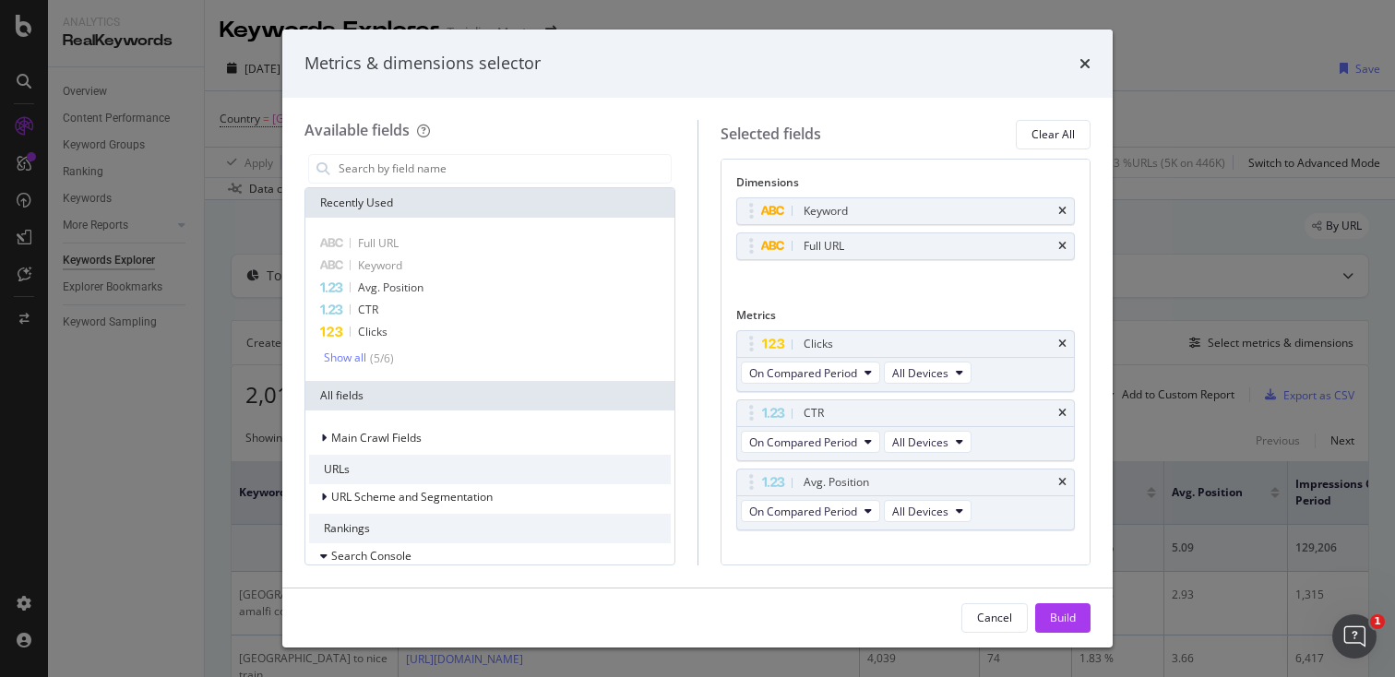
click at [1059, 345] on icon "times" at bounding box center [1062, 344] width 8 height 11
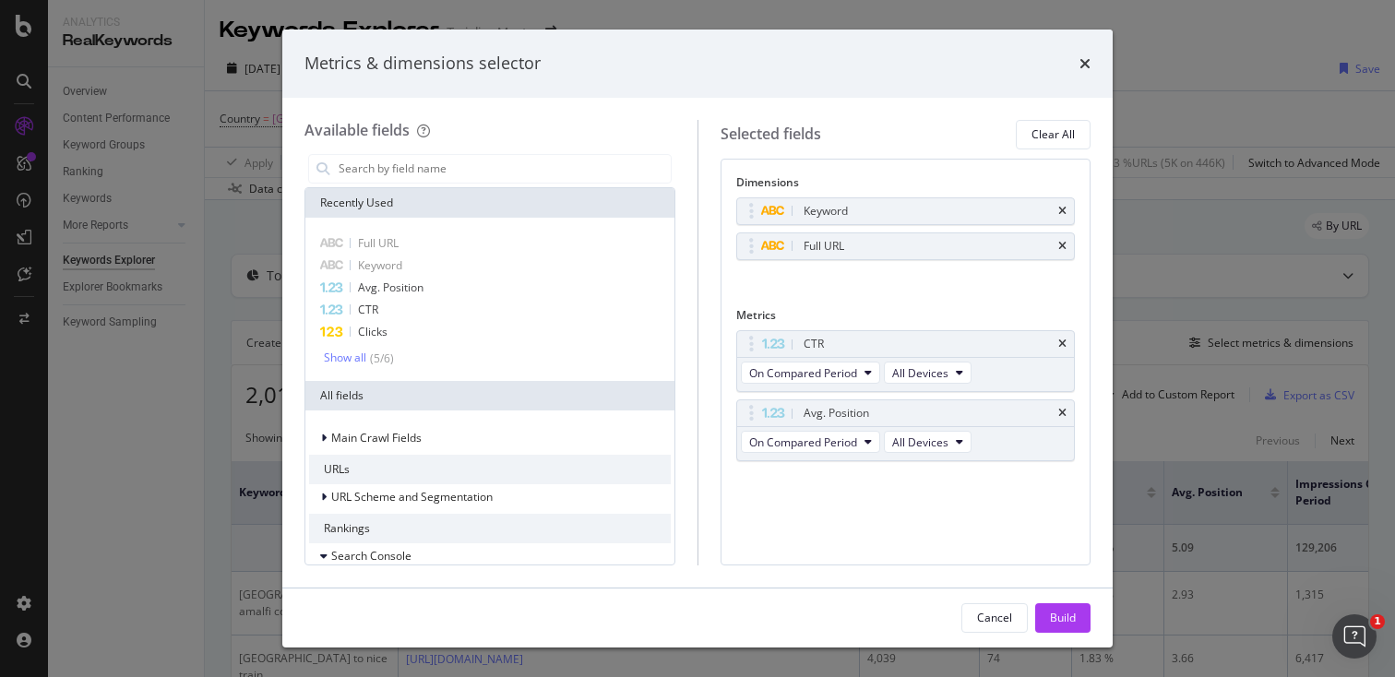
click at [1059, 345] on icon "times" at bounding box center [1062, 344] width 8 height 11
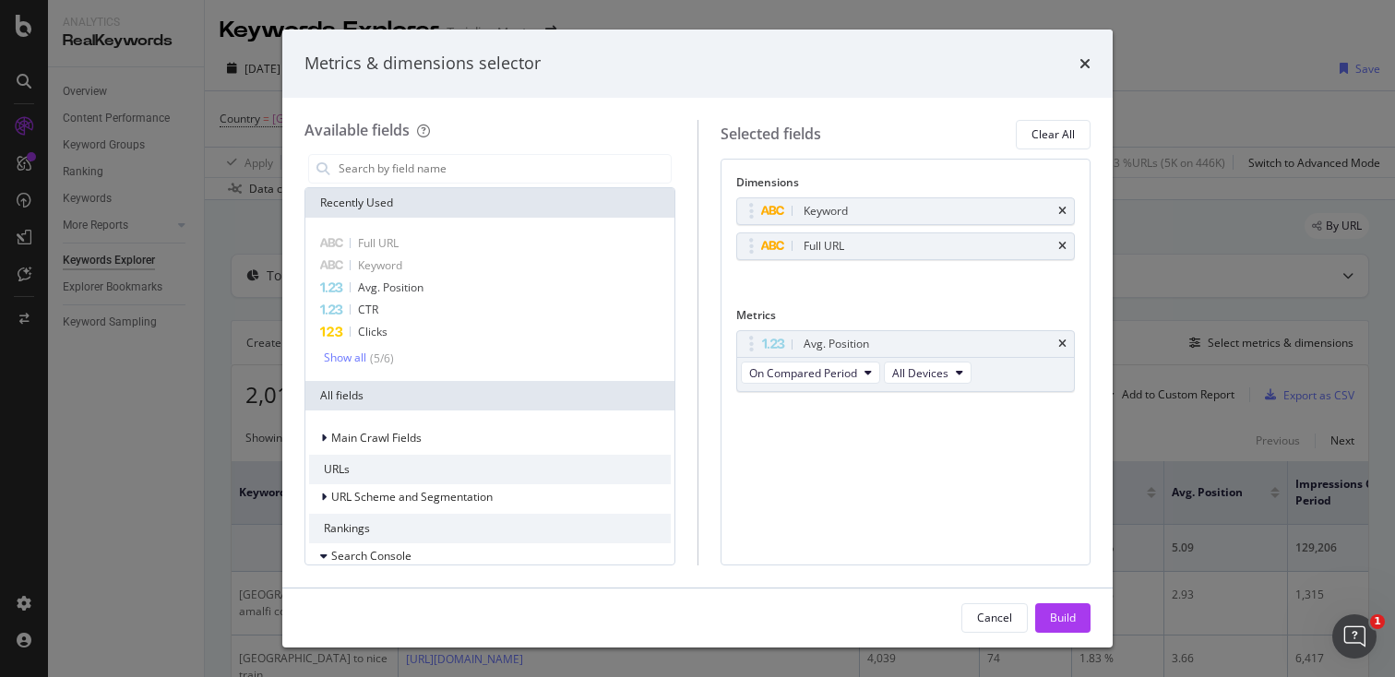
click at [1059, 345] on icon "times" at bounding box center [1062, 344] width 8 height 11
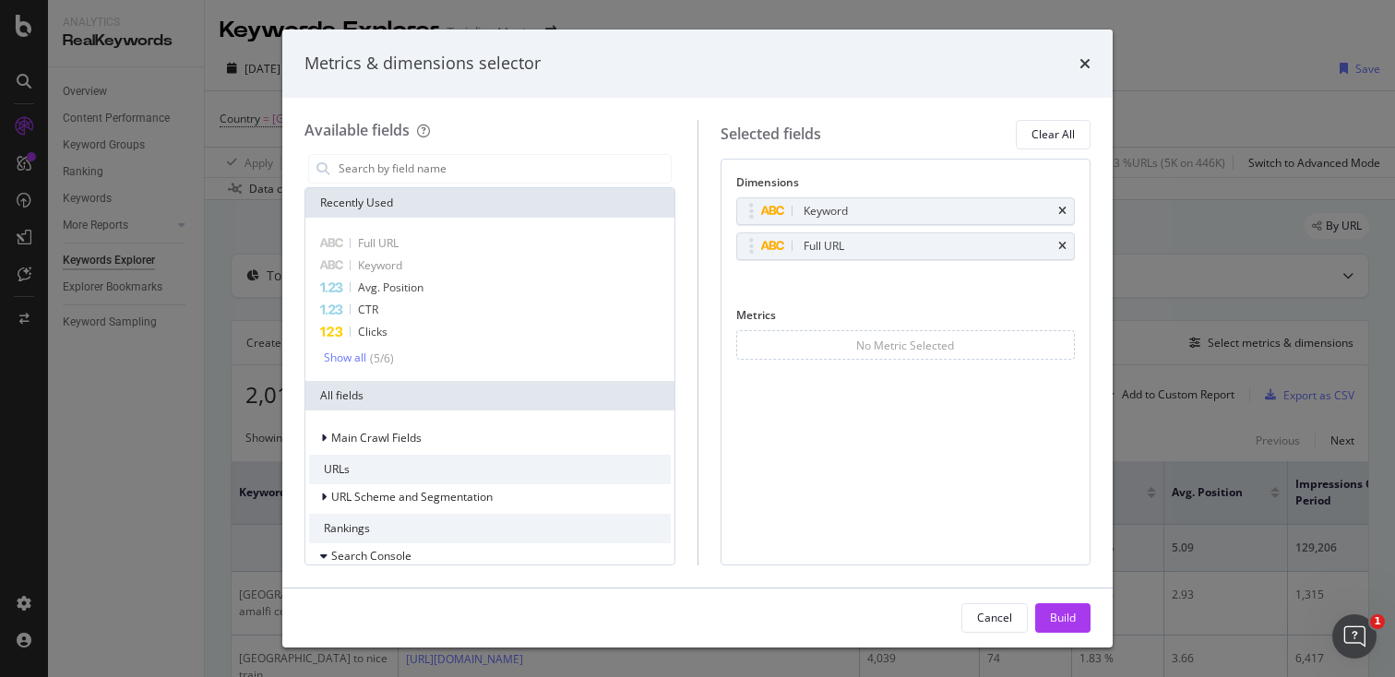
click at [1040, 603] on div "Cancel Build" at bounding box center [697, 618] width 831 height 59
click at [1040, 614] on button "Build" at bounding box center [1062, 619] width 55 height 30
